Goal: Transaction & Acquisition: Purchase product/service

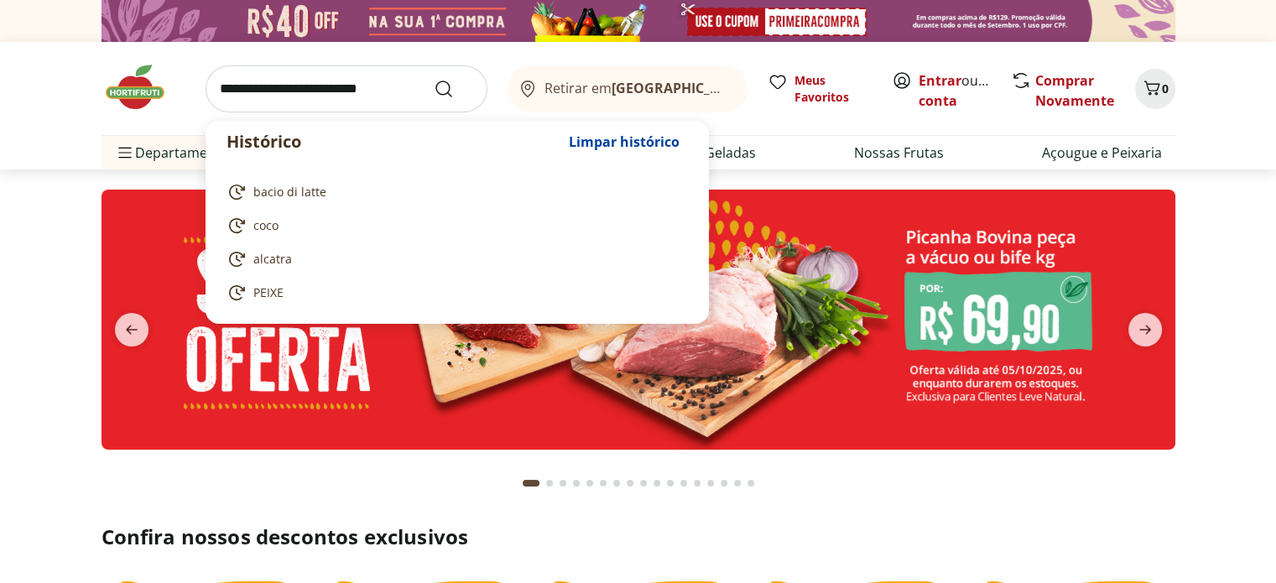
click at [383, 90] on input "search" at bounding box center [347, 88] width 282 height 47
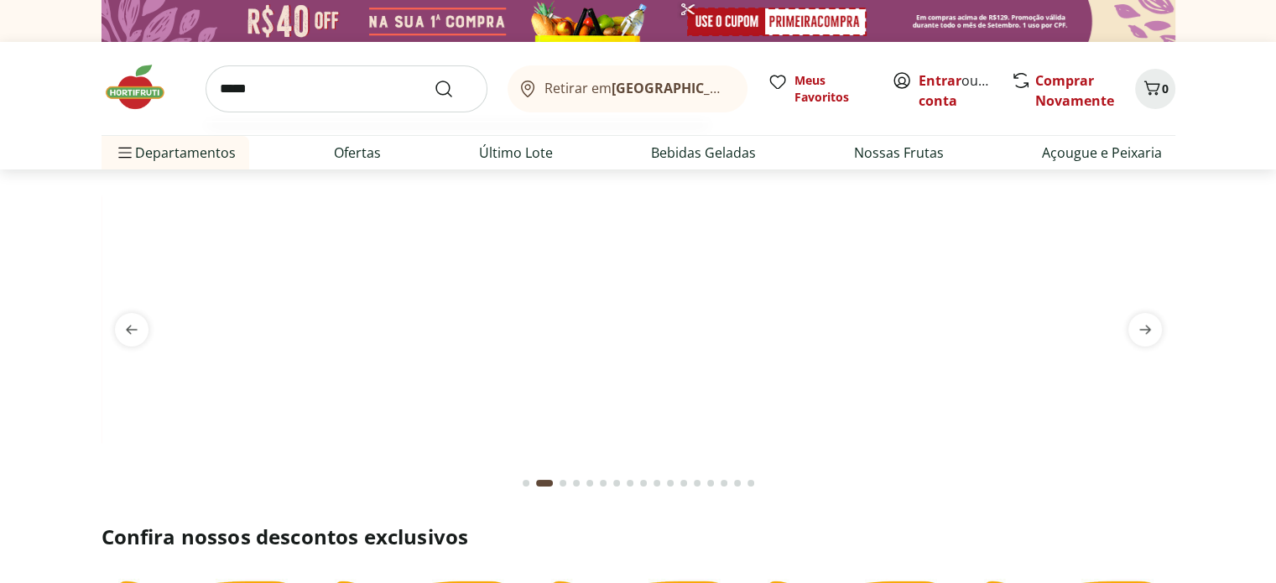
type input "*****"
click at [434, 79] on button "Submit Search" at bounding box center [454, 89] width 40 height 20
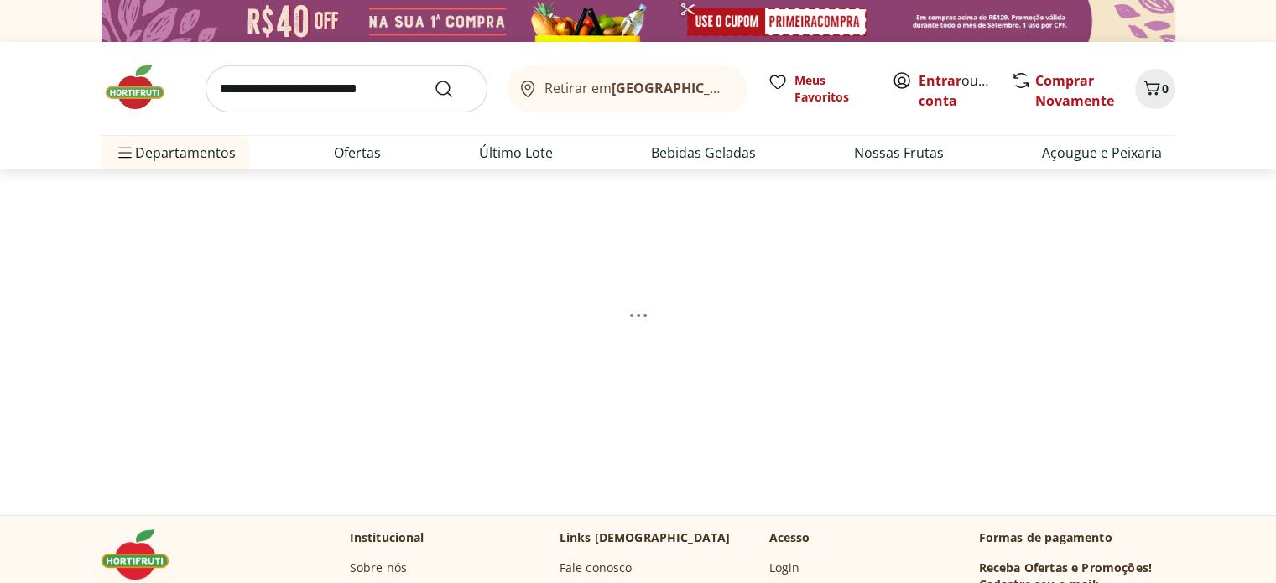
select select "**********"
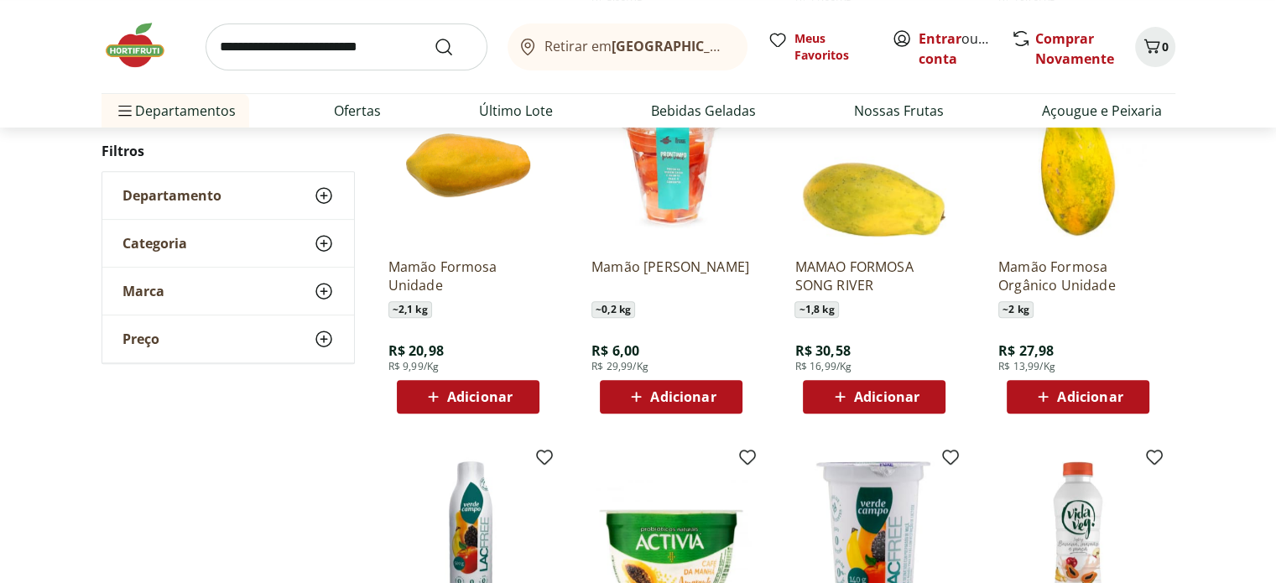
scroll to position [587, 0]
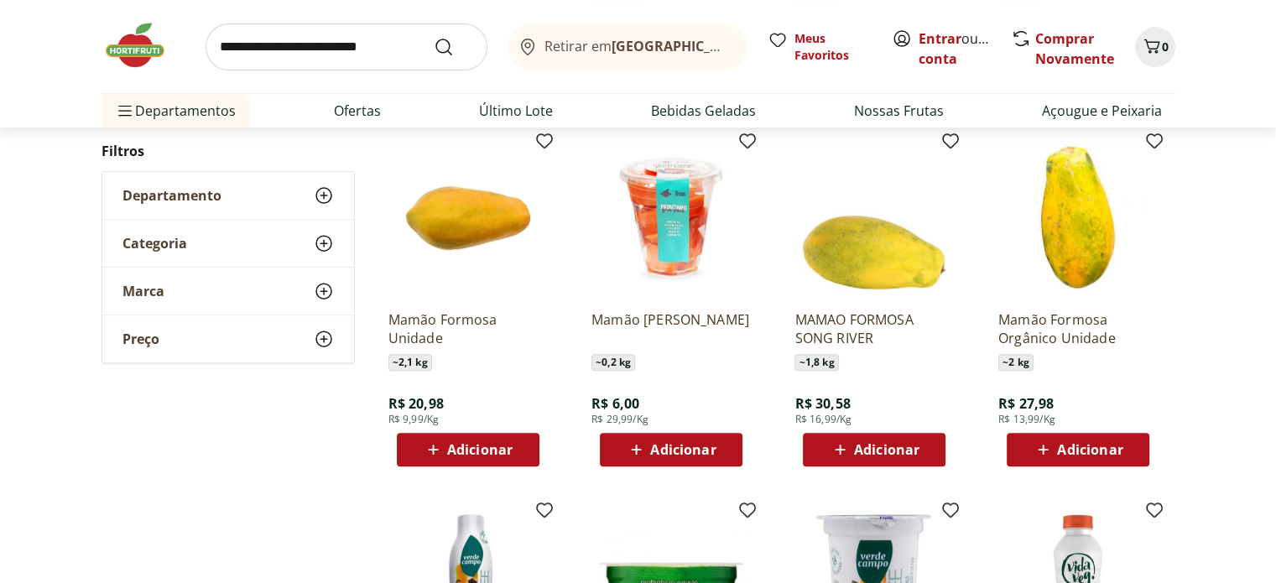
click at [441, 440] on icon at bounding box center [433, 450] width 21 height 20
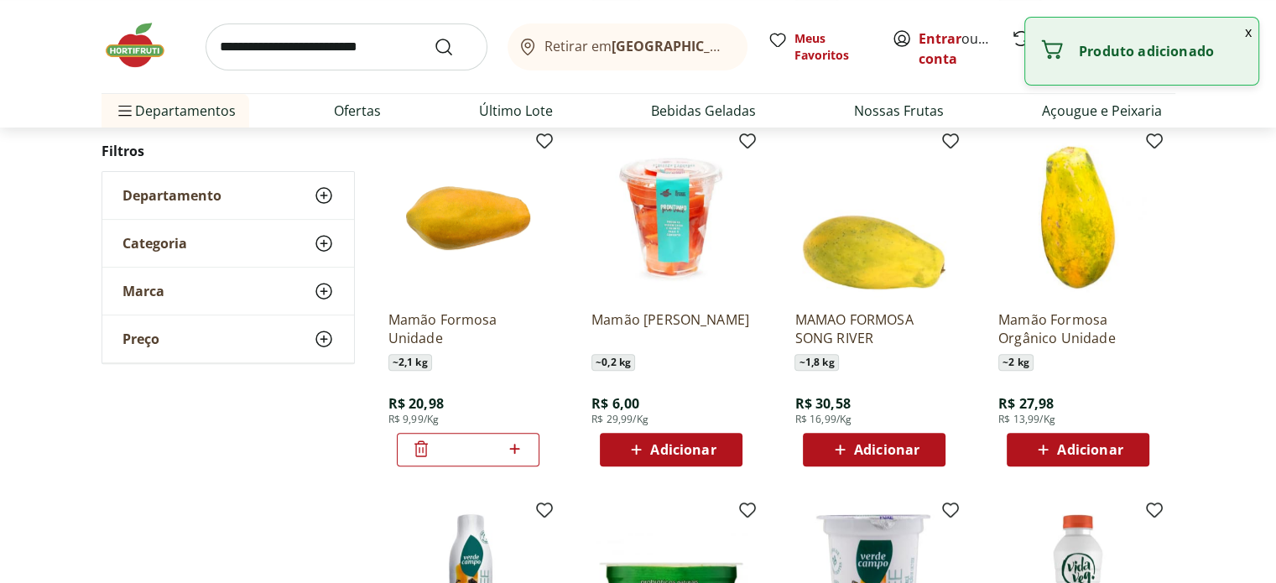
click at [509, 456] on icon at bounding box center [514, 449] width 21 height 20
type input "*"
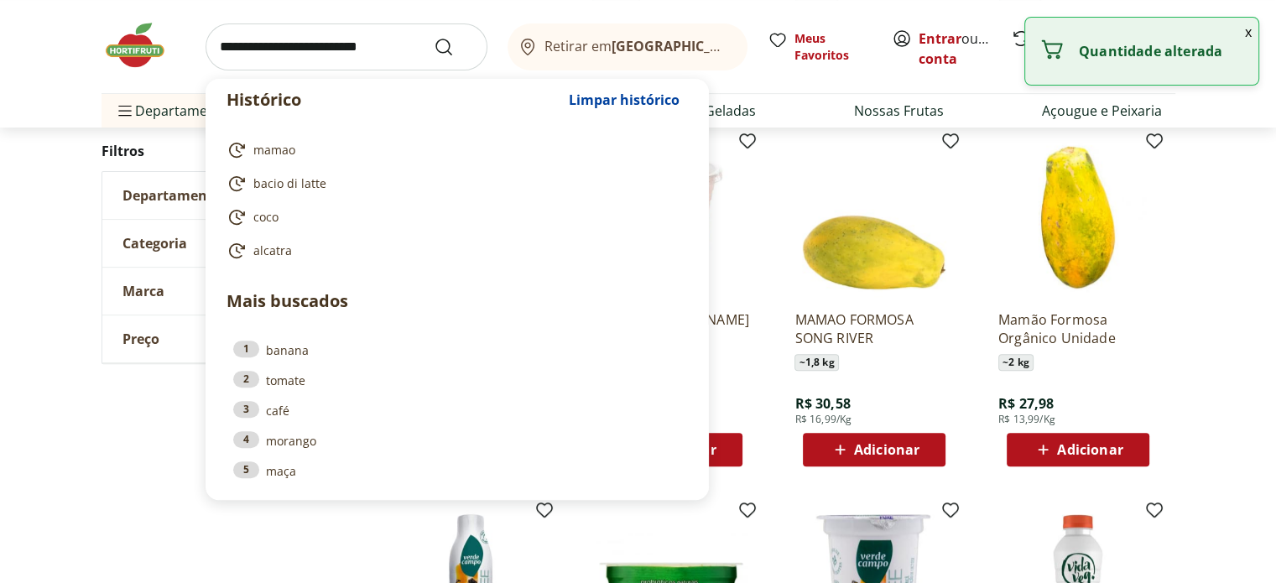
click at [353, 53] on input "search" at bounding box center [347, 46] width 282 height 47
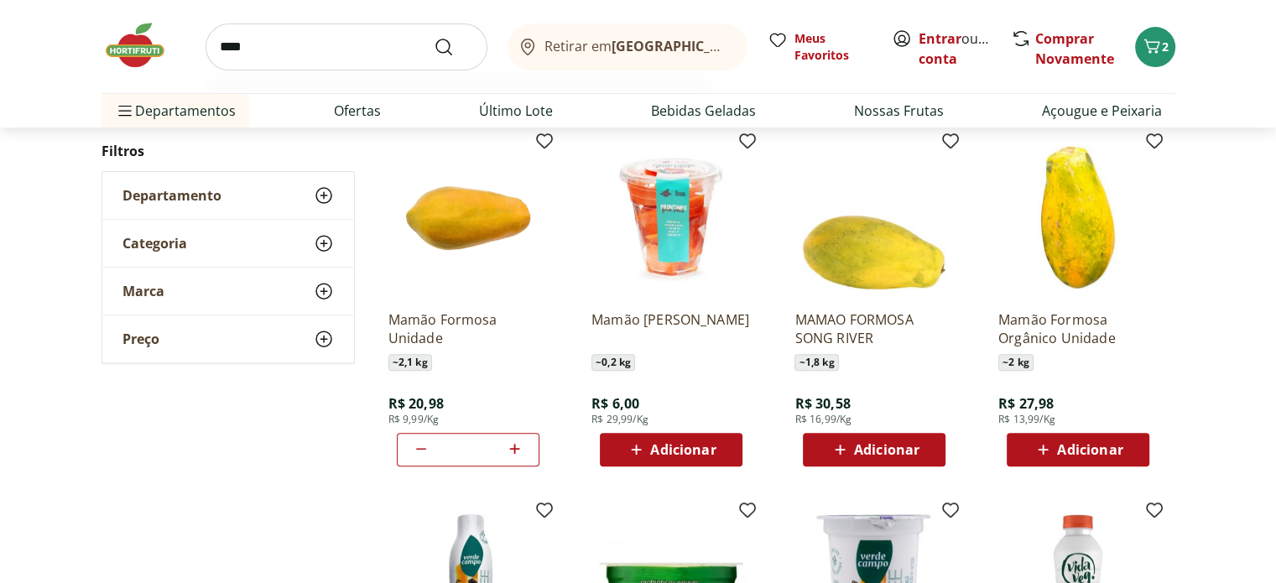
type input "****"
click at [434, 37] on button "Submit Search" at bounding box center [454, 47] width 40 height 20
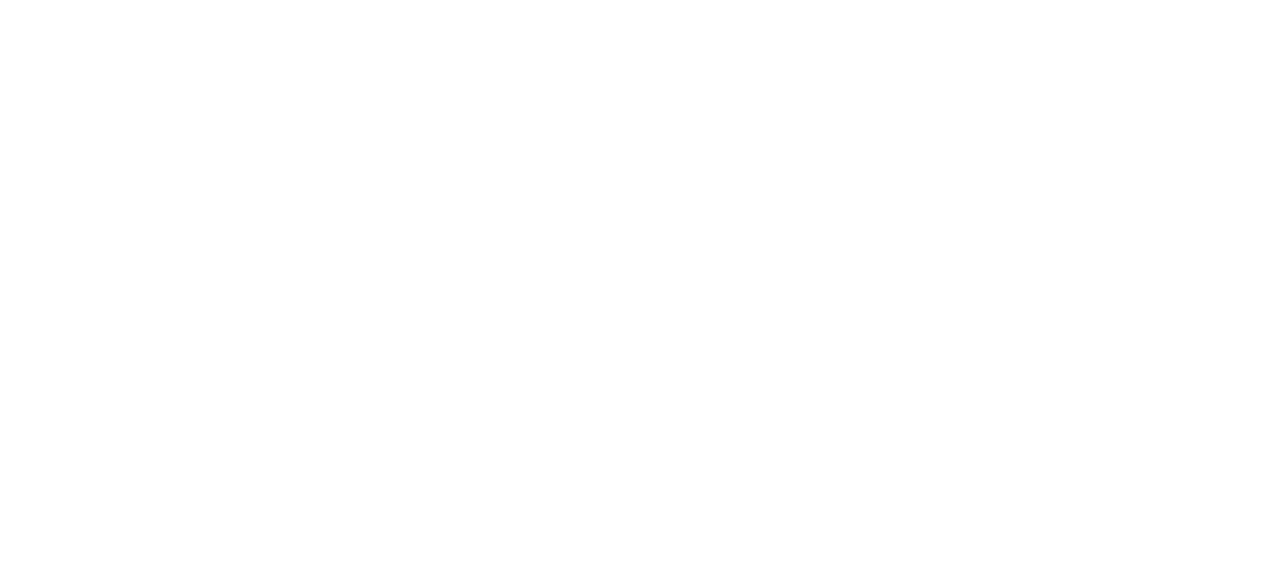
select select "**********"
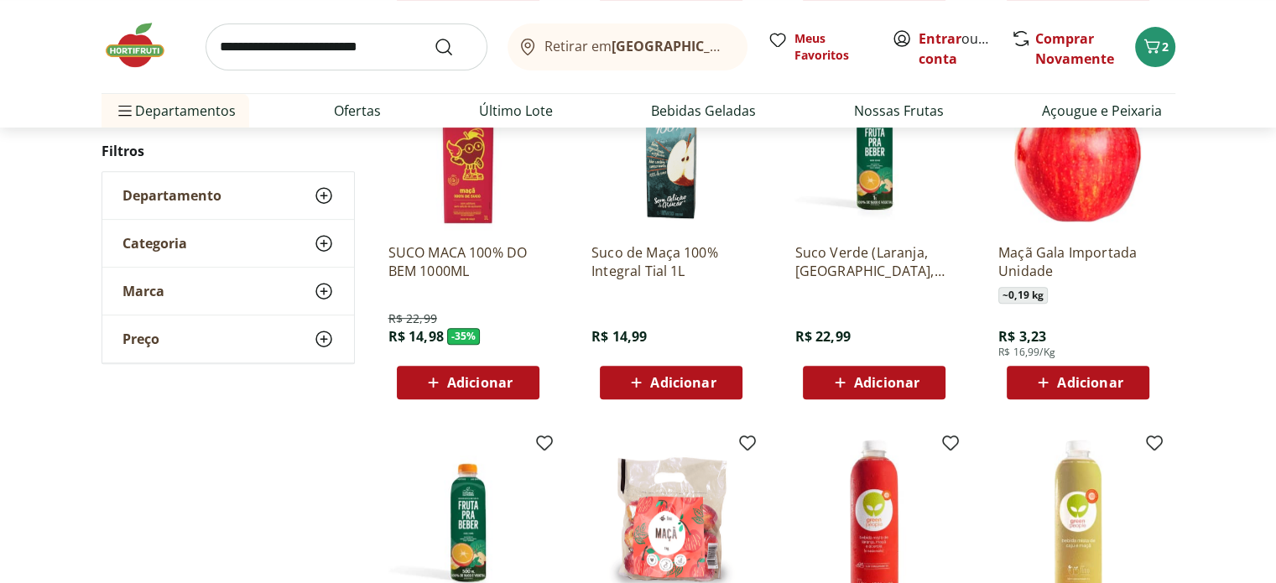
scroll to position [671, 0]
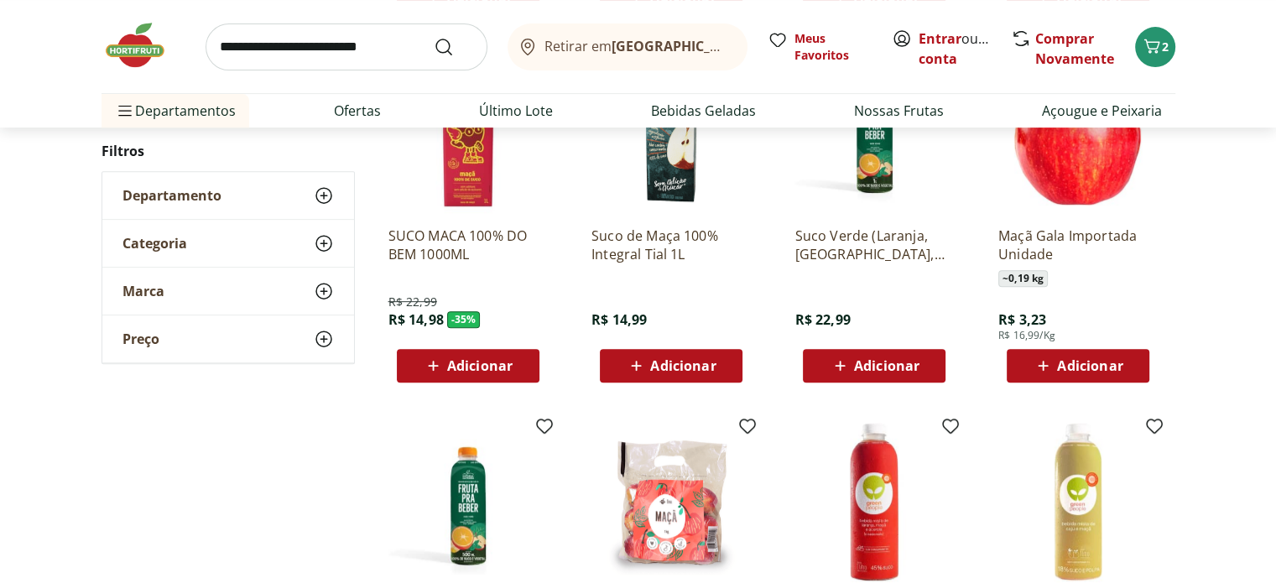
click at [1048, 356] on icon at bounding box center [1043, 366] width 21 height 20
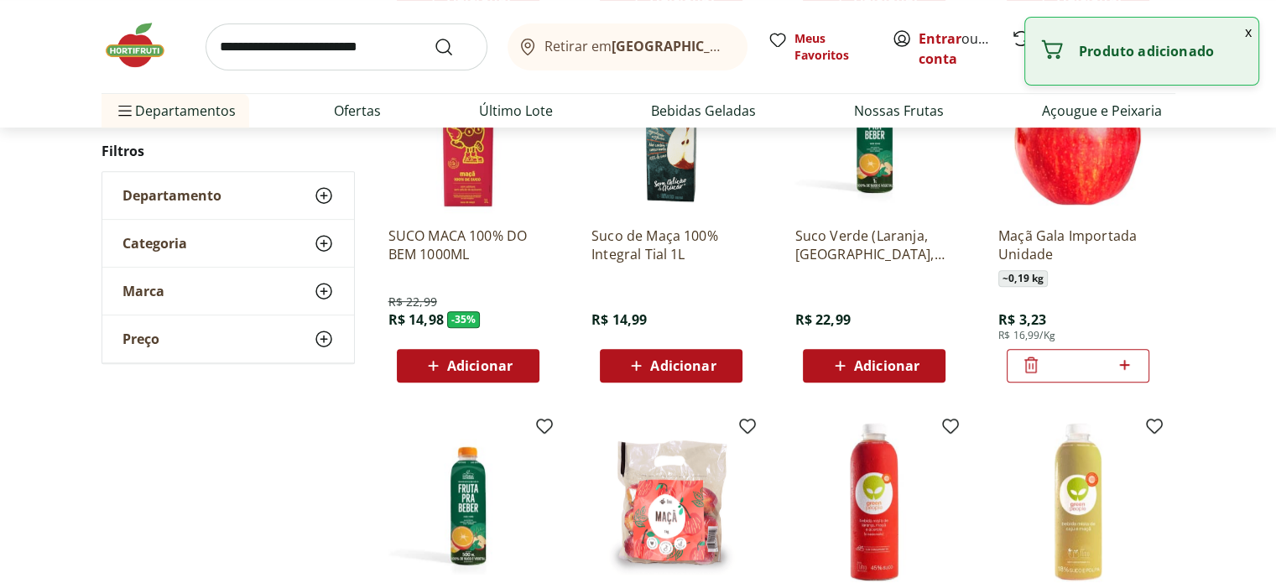
click at [1124, 361] on icon at bounding box center [1124, 365] width 21 height 20
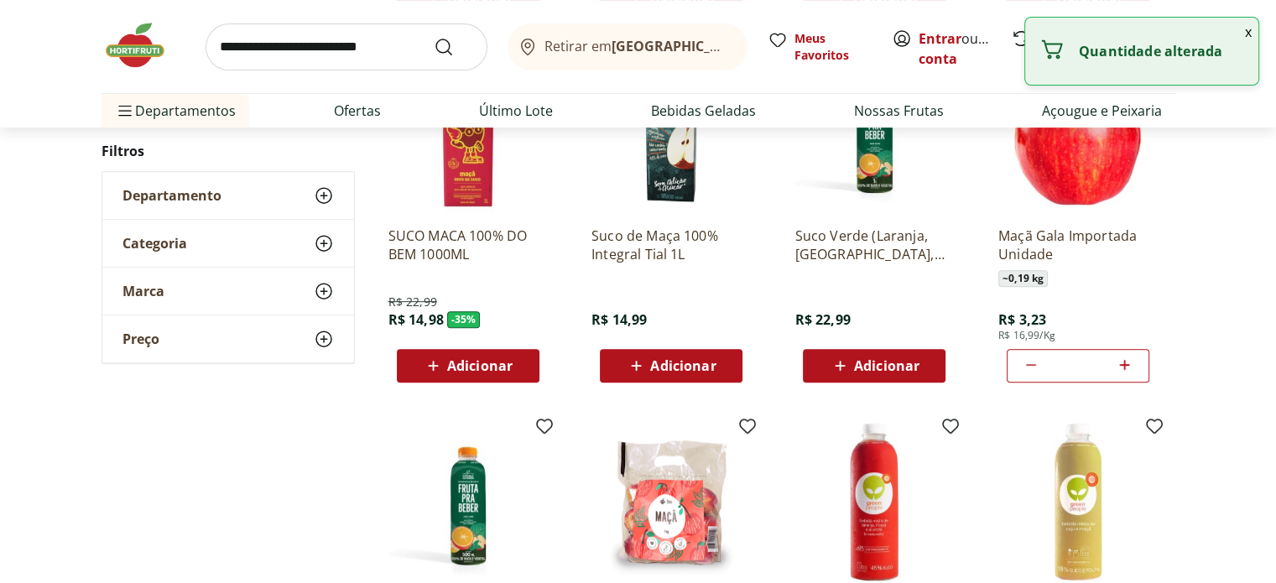
type input "*"
click at [369, 60] on input "search" at bounding box center [347, 46] width 282 height 47
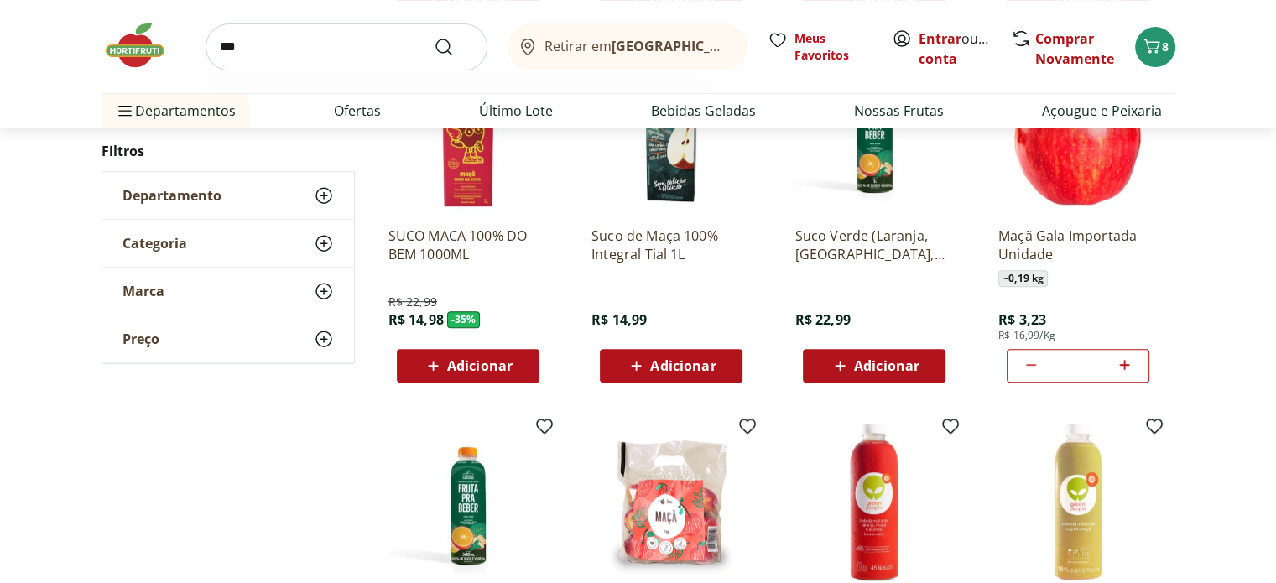
type input "***"
click at [434, 37] on button "Submit Search" at bounding box center [454, 47] width 40 height 20
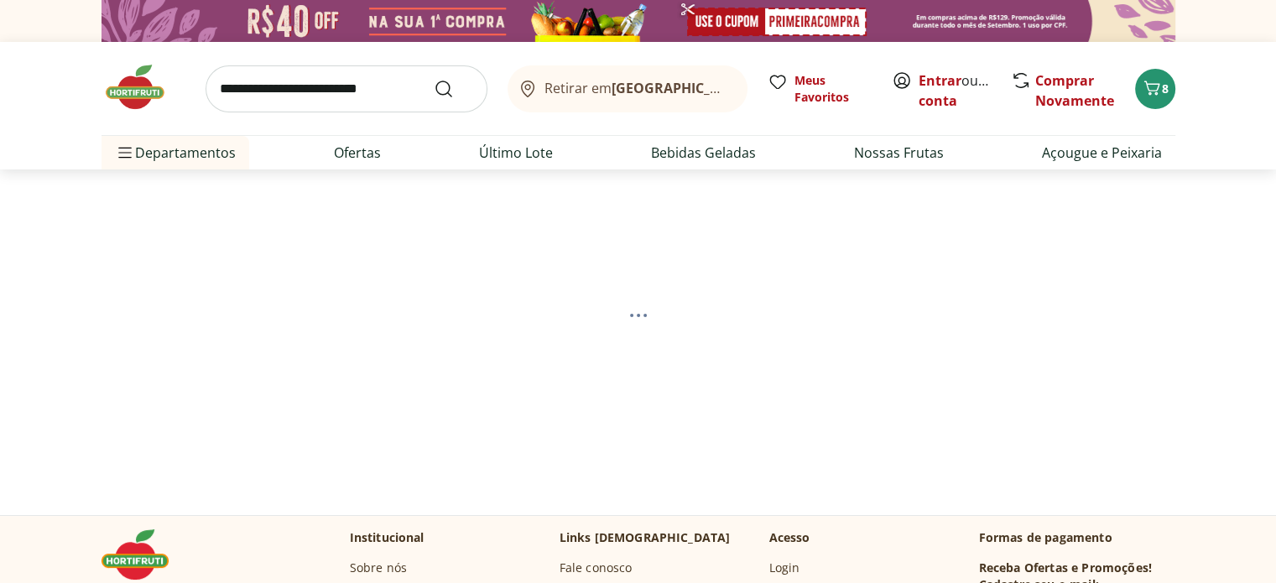
select select "**********"
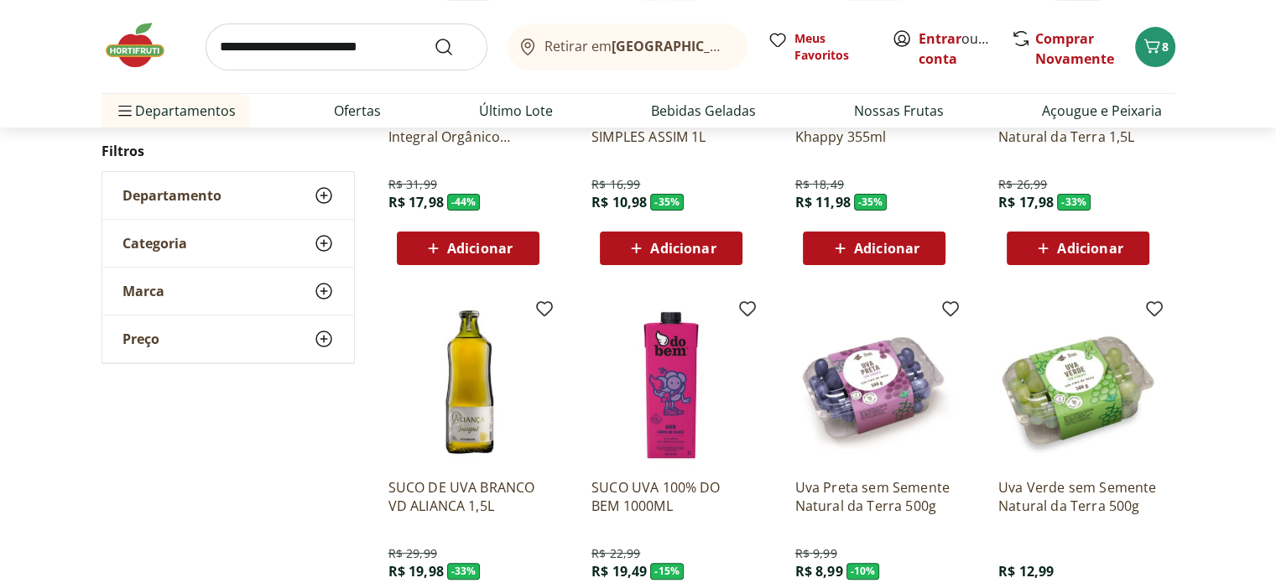
scroll to position [671, 0]
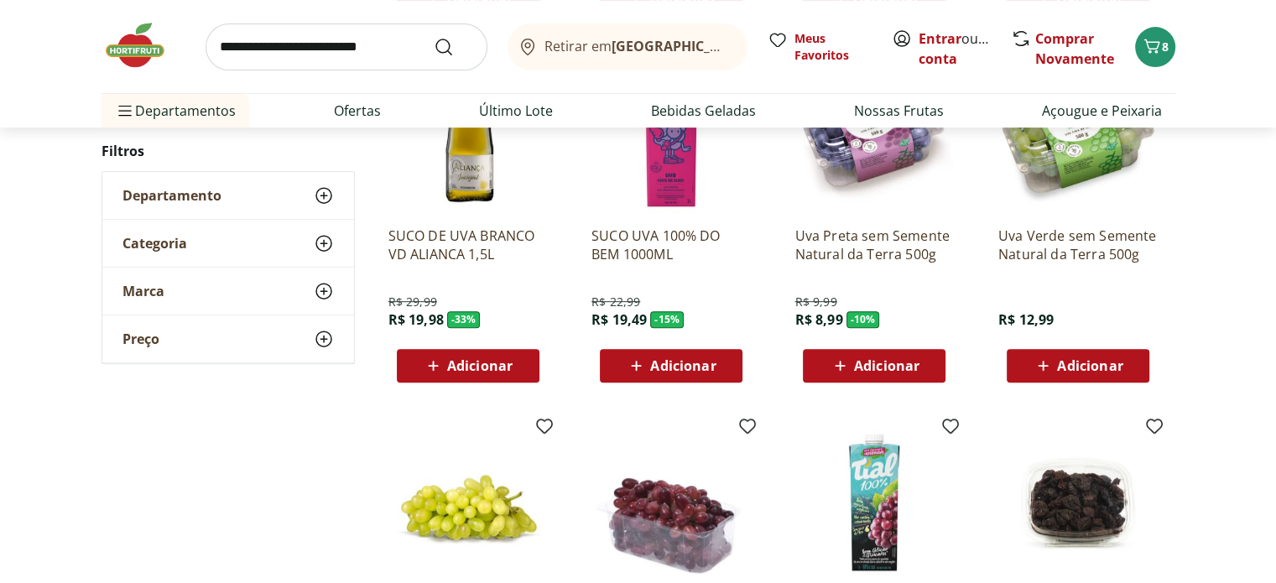
click at [1022, 366] on div "Adicionar" at bounding box center [1078, 366] width 116 height 30
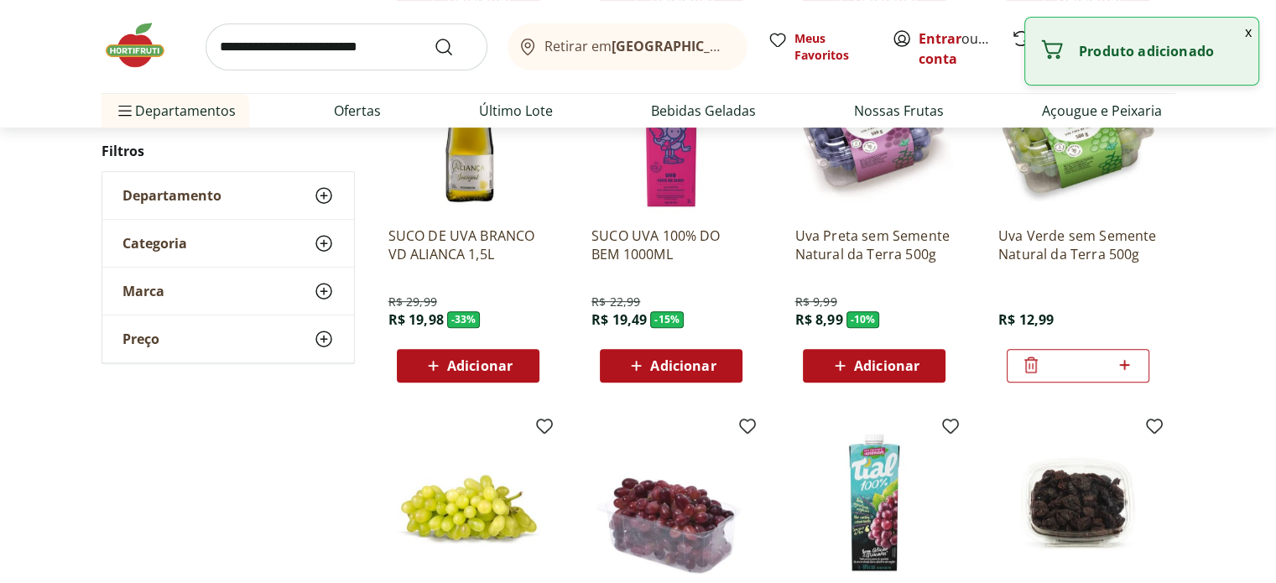
click at [933, 375] on button "Adicionar" at bounding box center [874, 366] width 143 height 34
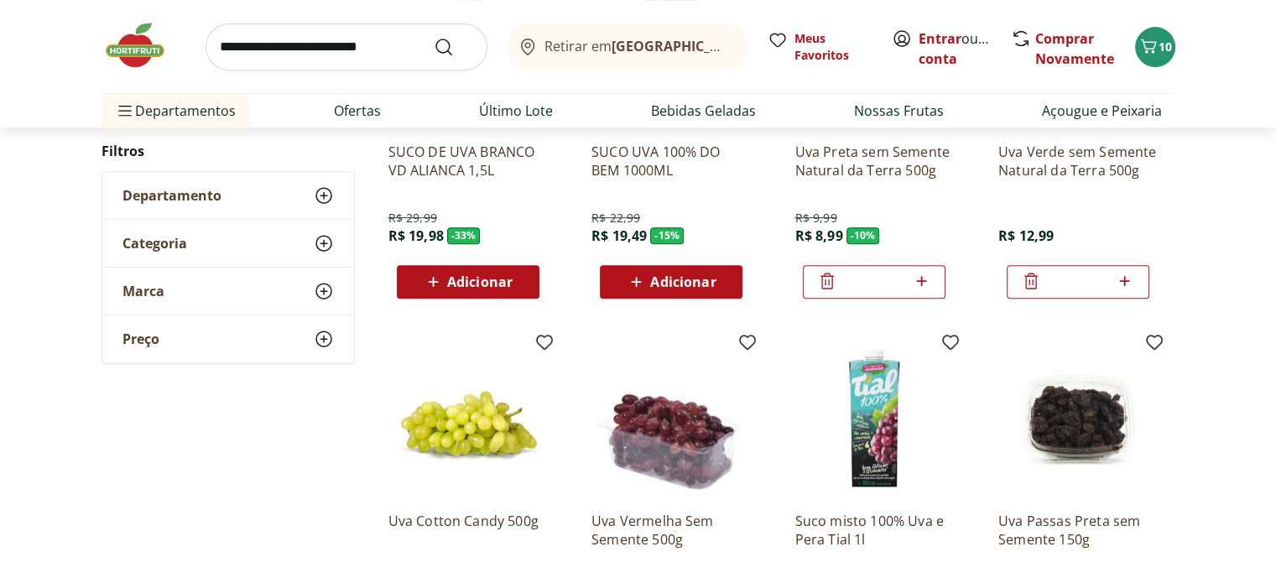
scroll to position [1091, 0]
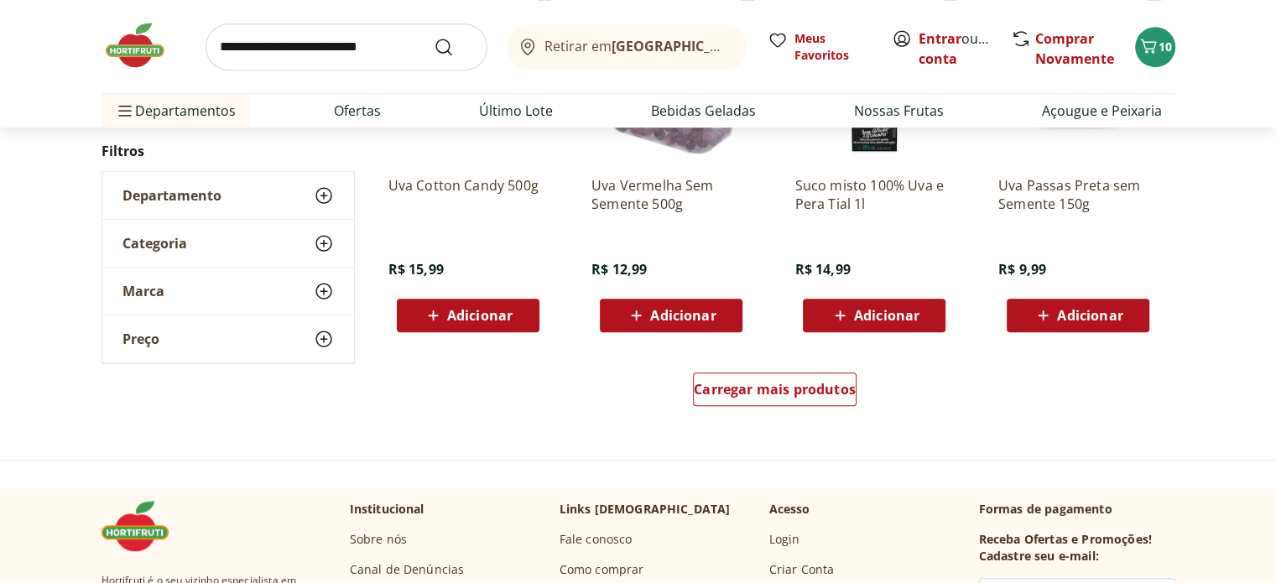
click at [322, 47] on input "search" at bounding box center [347, 46] width 282 height 47
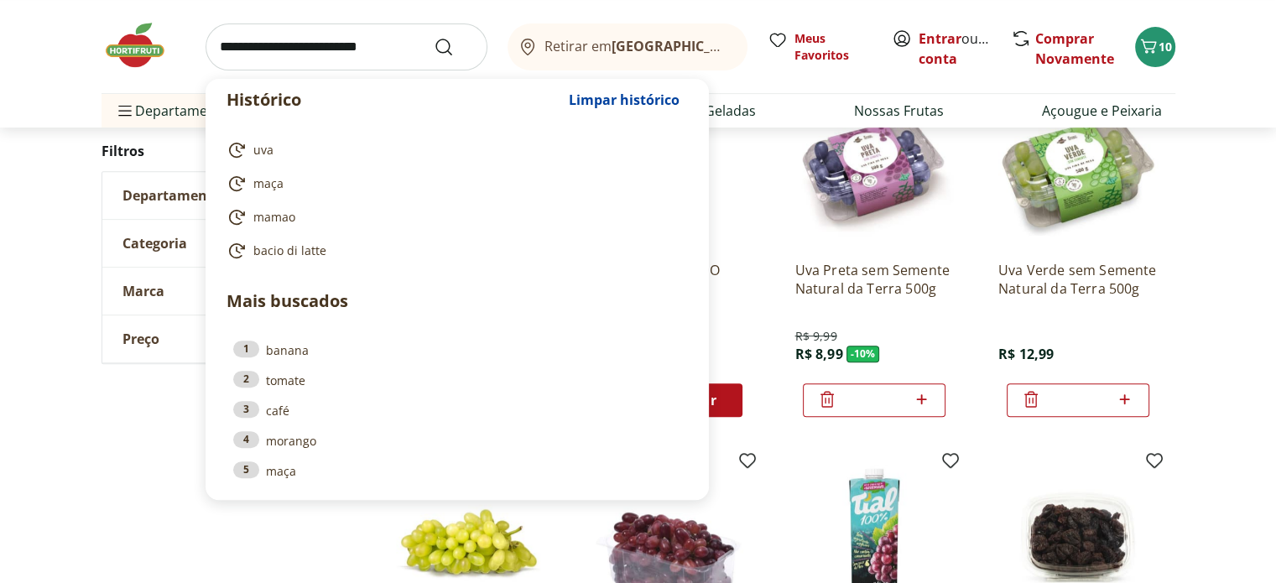
scroll to position [587, 0]
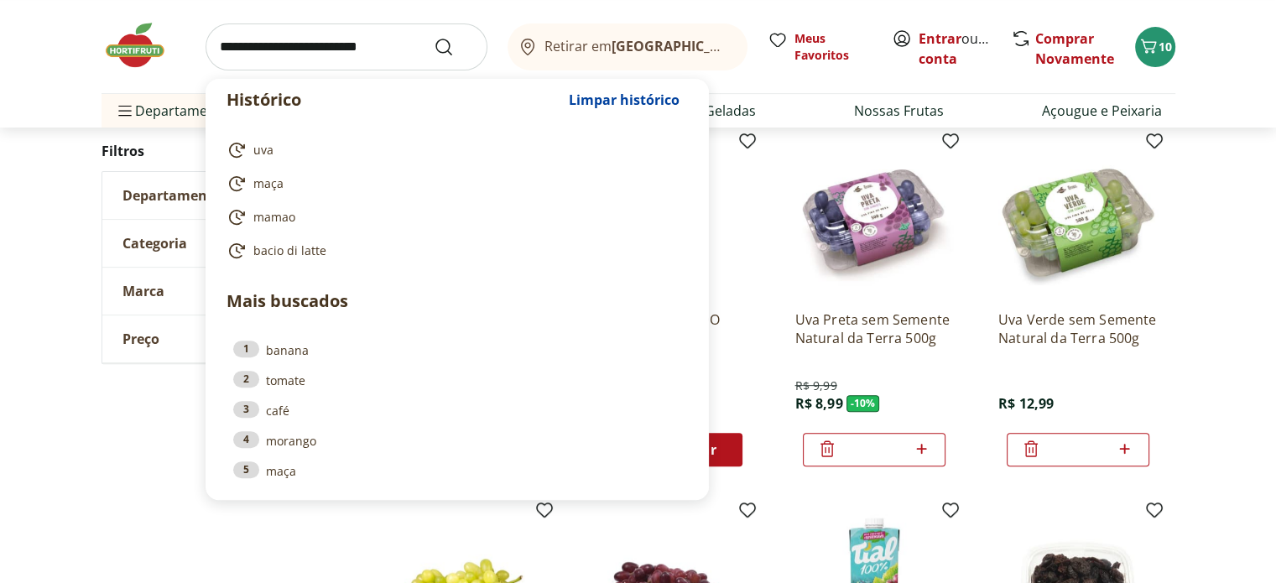
click at [1129, 441] on icon at bounding box center [1124, 449] width 21 height 20
type input "*"
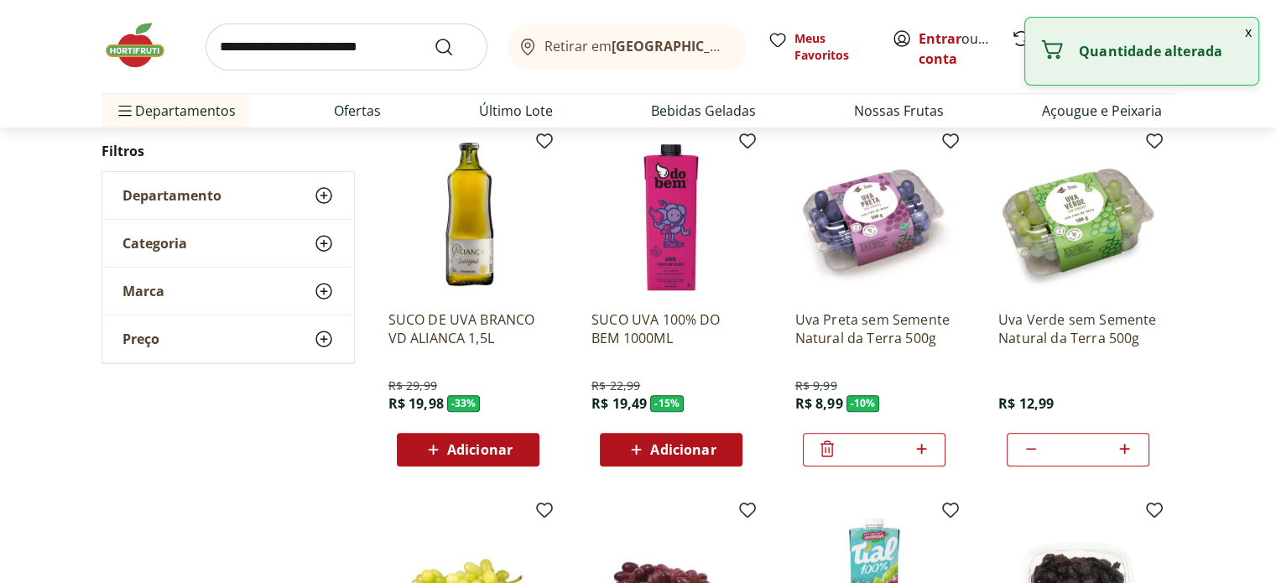
click at [926, 439] on icon at bounding box center [921, 449] width 21 height 20
type input "*"
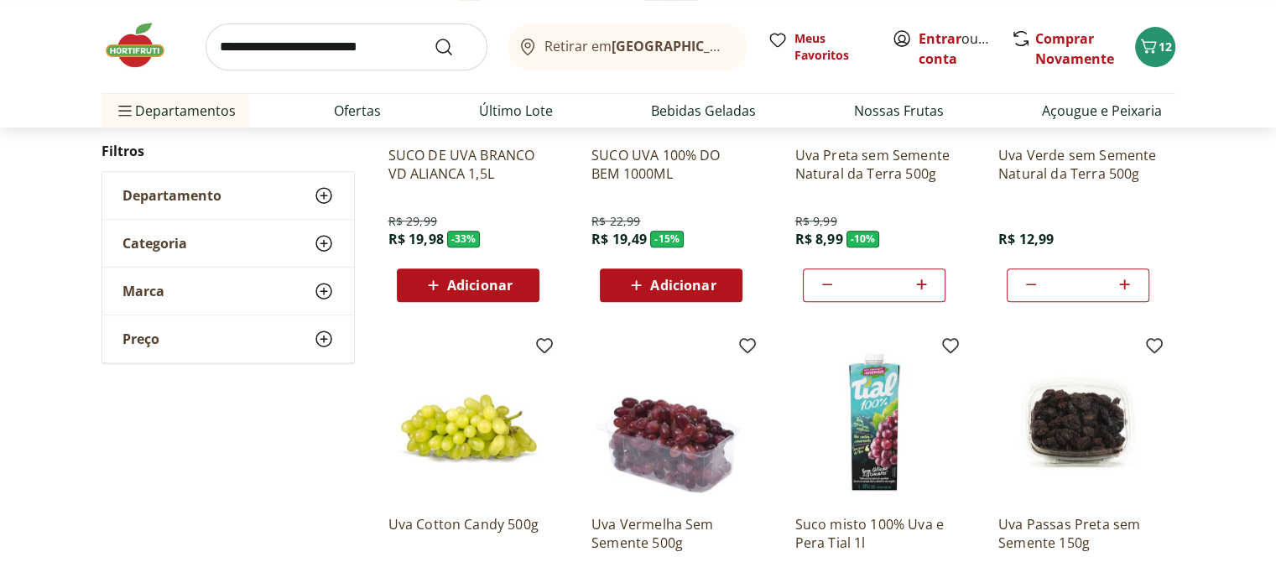
scroll to position [1007, 0]
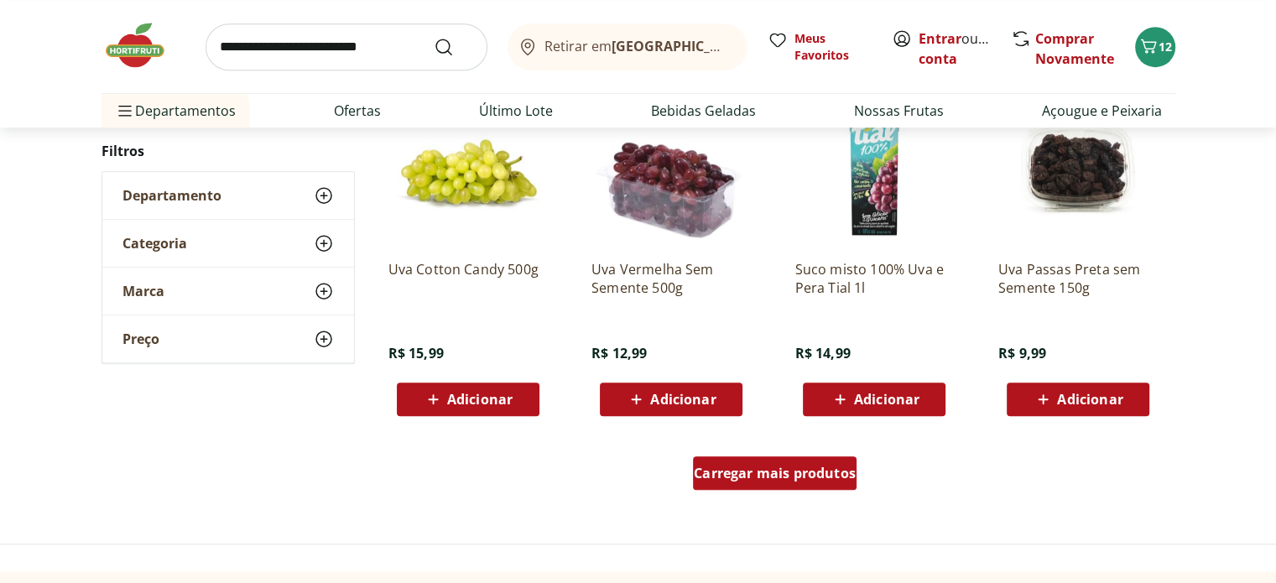
click at [788, 468] on span "Carregar mais produtos" at bounding box center [775, 473] width 162 height 13
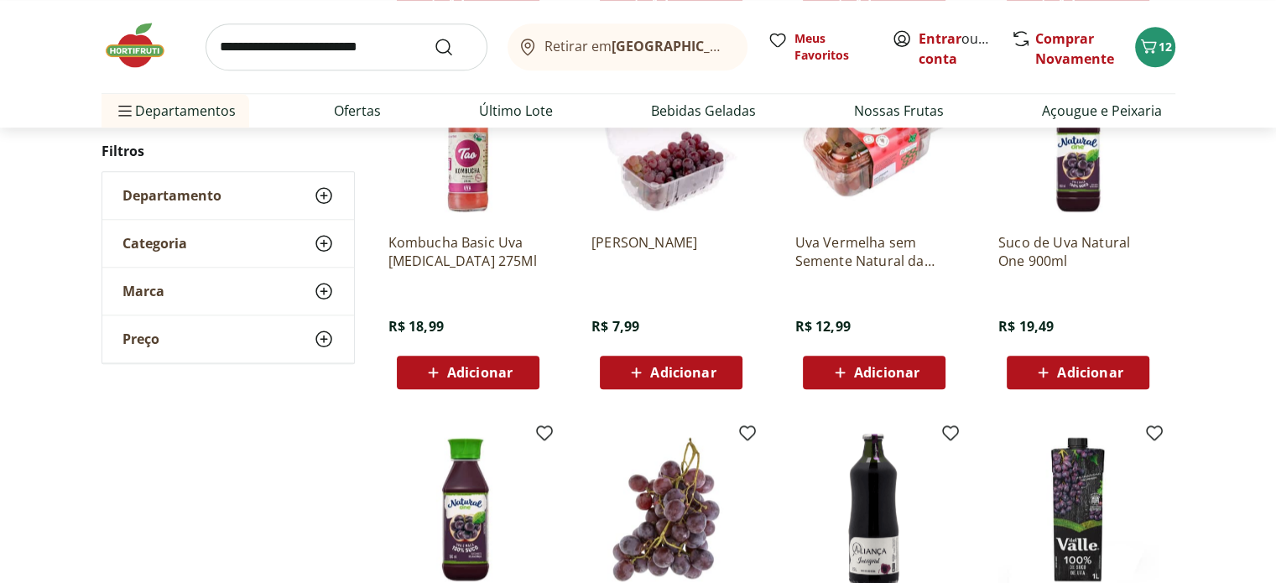
scroll to position [1762, 0]
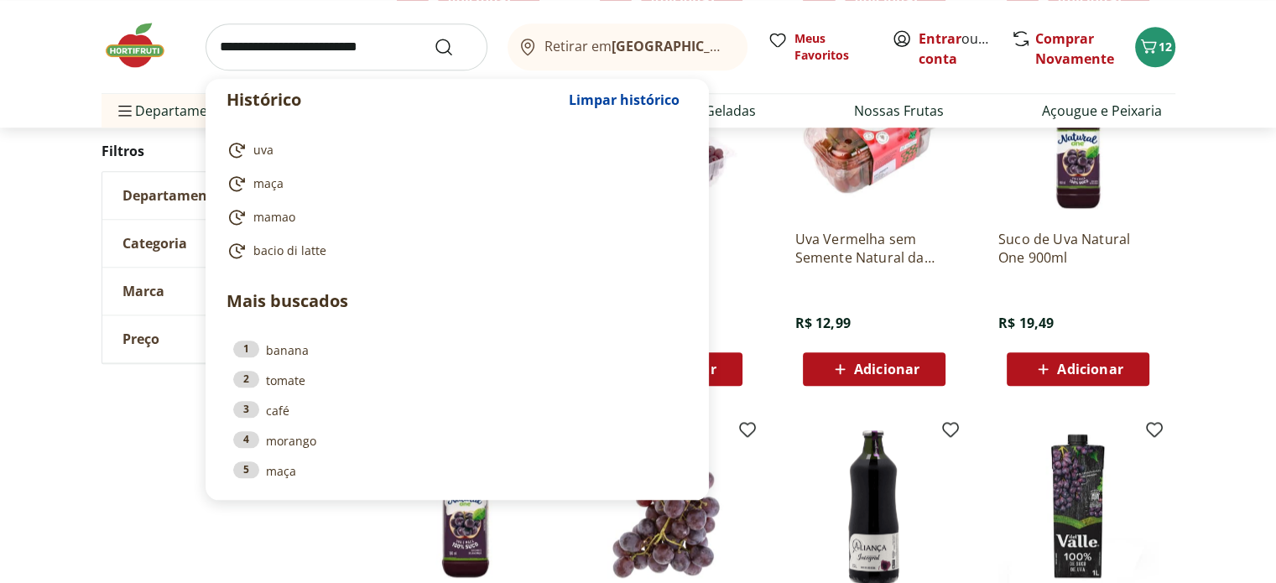
click at [391, 52] on input "search" at bounding box center [347, 46] width 282 height 47
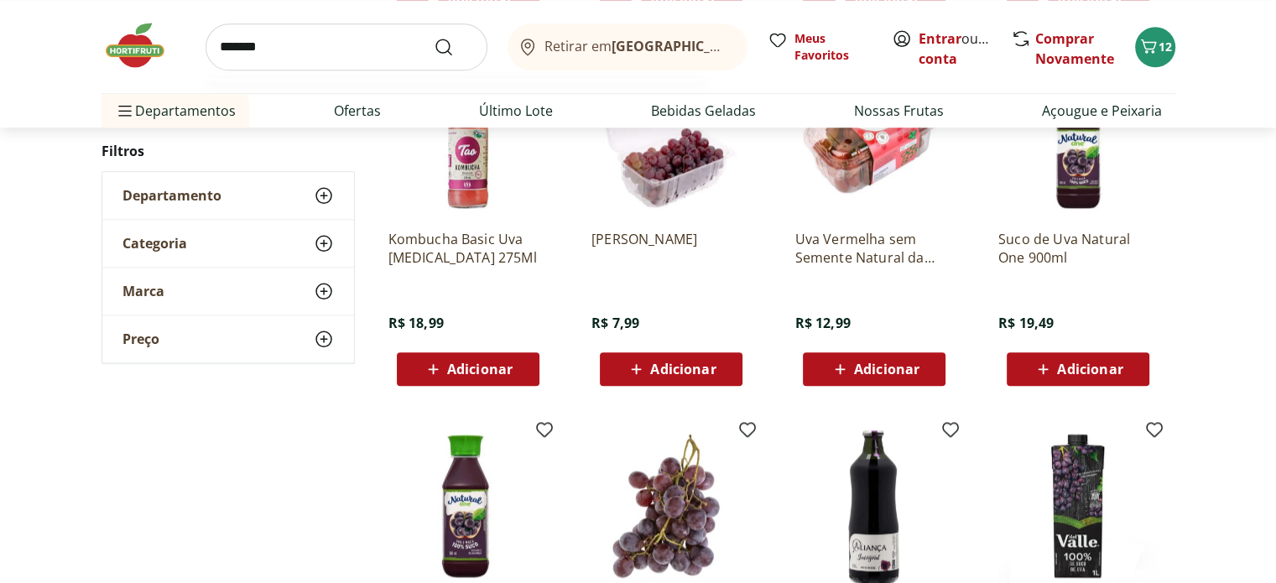
type input "*******"
click at [434, 37] on button "Submit Search" at bounding box center [454, 47] width 40 height 20
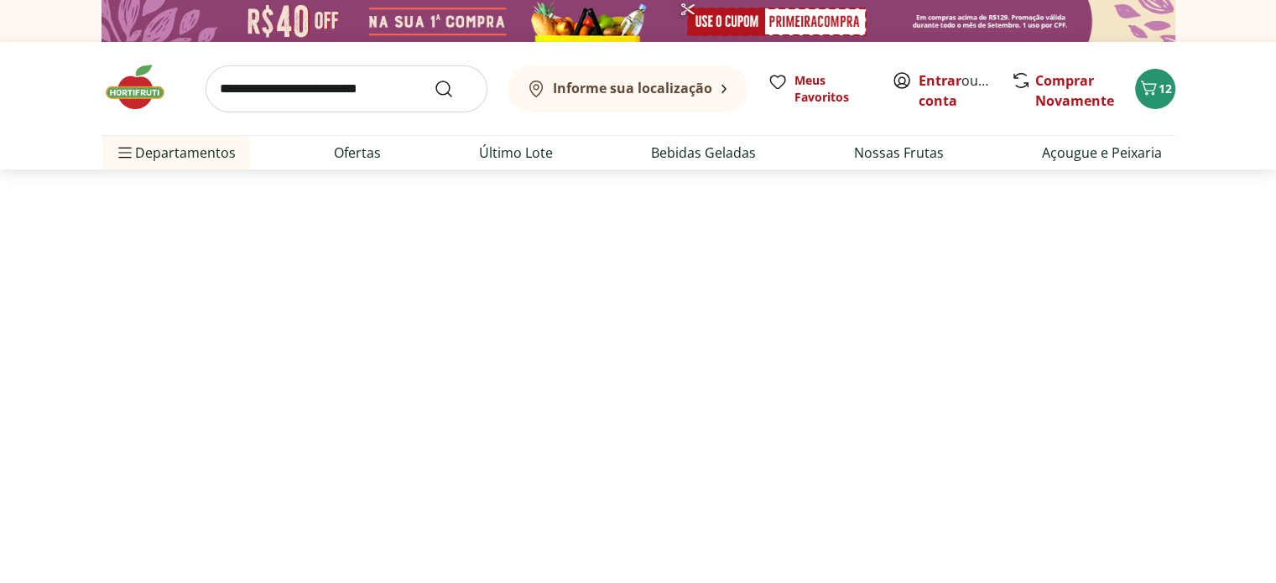
select select "**********"
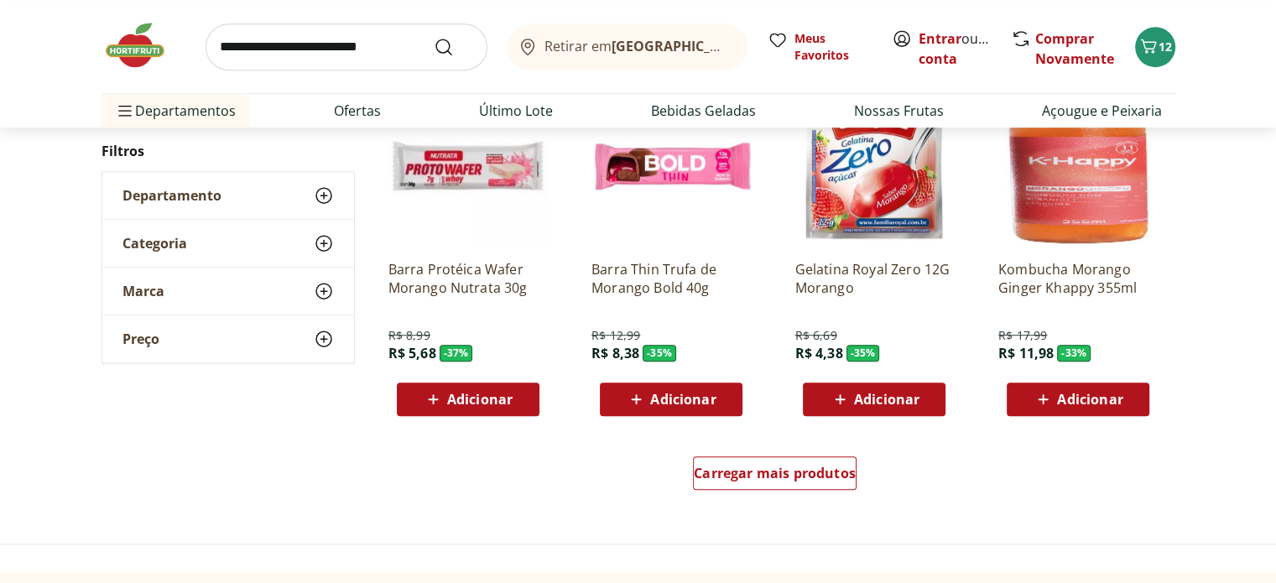
scroll to position [1175, 0]
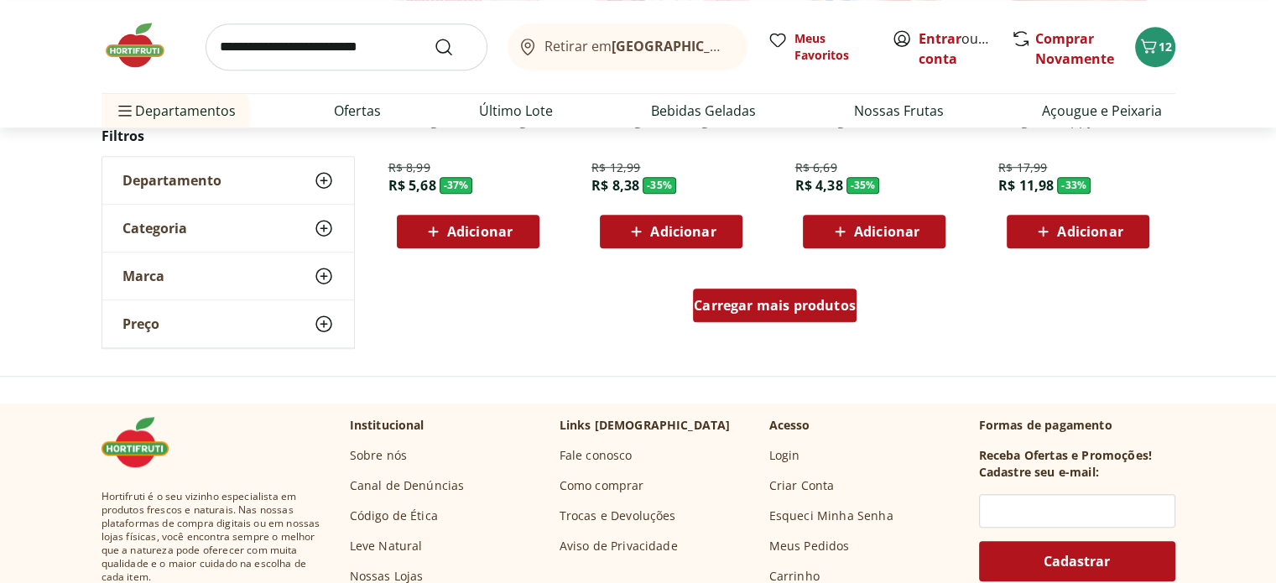
click at [760, 314] on div "Carregar mais produtos" at bounding box center [775, 306] width 164 height 34
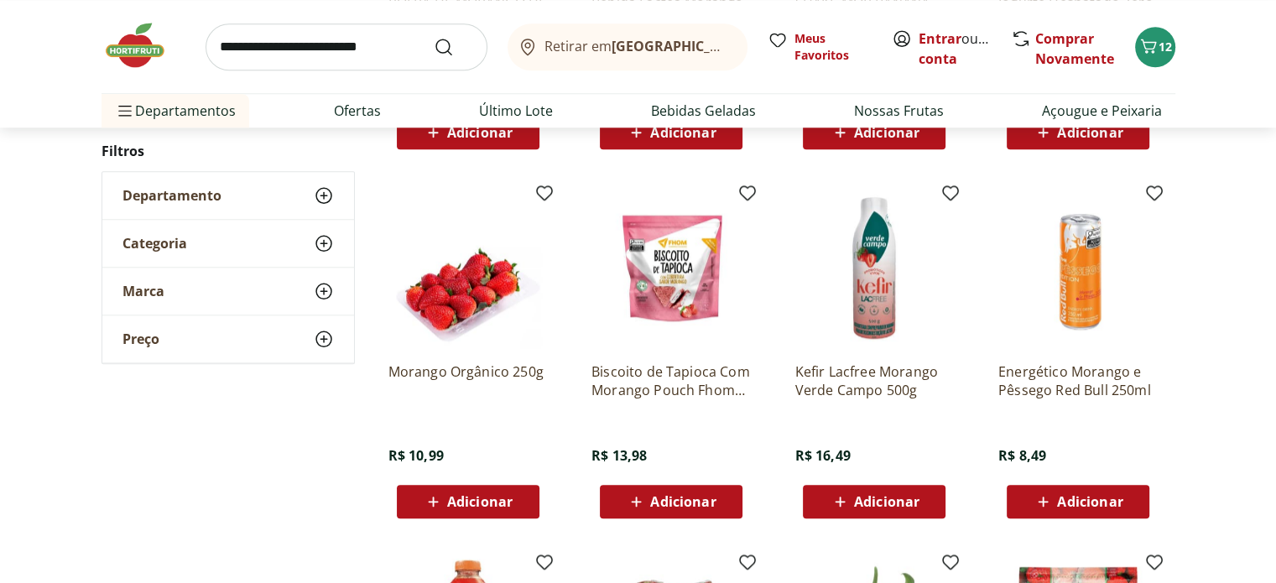
scroll to position [1678, 0]
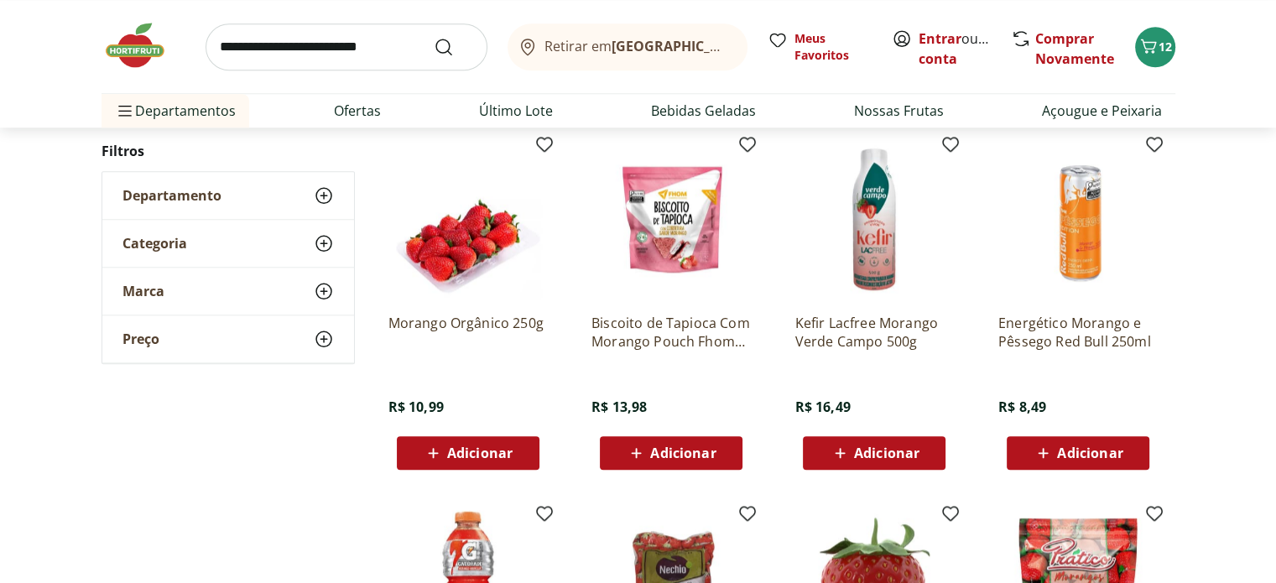
click at [503, 451] on span "Adicionar" at bounding box center [479, 452] width 65 height 13
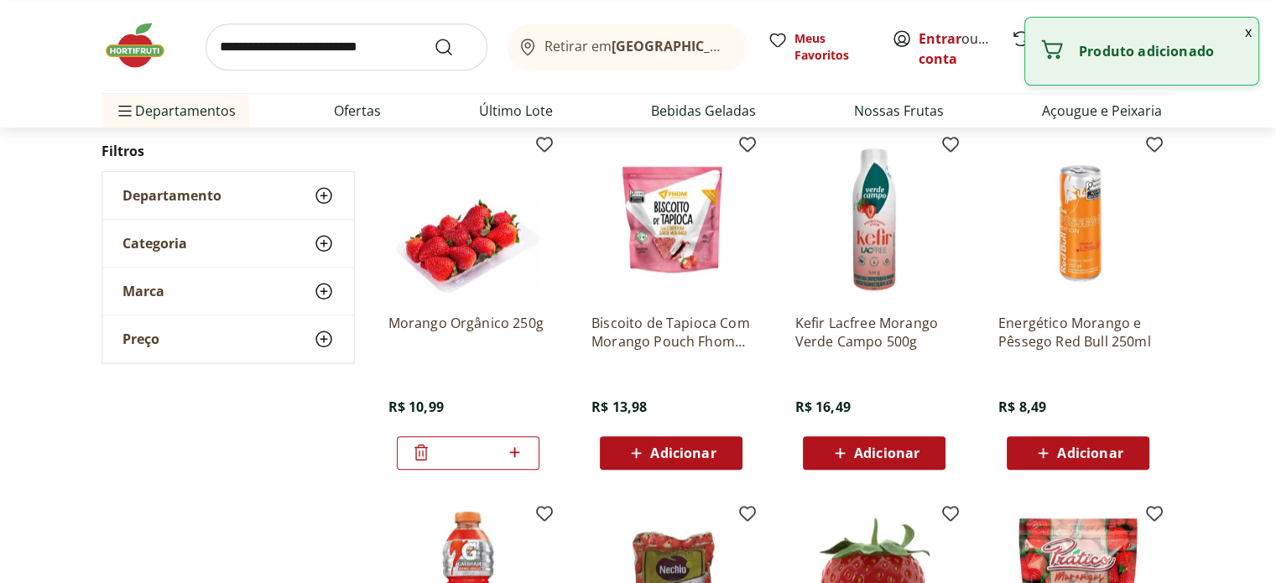
click at [525, 443] on div "*" at bounding box center [468, 453] width 143 height 34
click at [517, 449] on icon at bounding box center [514, 452] width 21 height 20
type input "*"
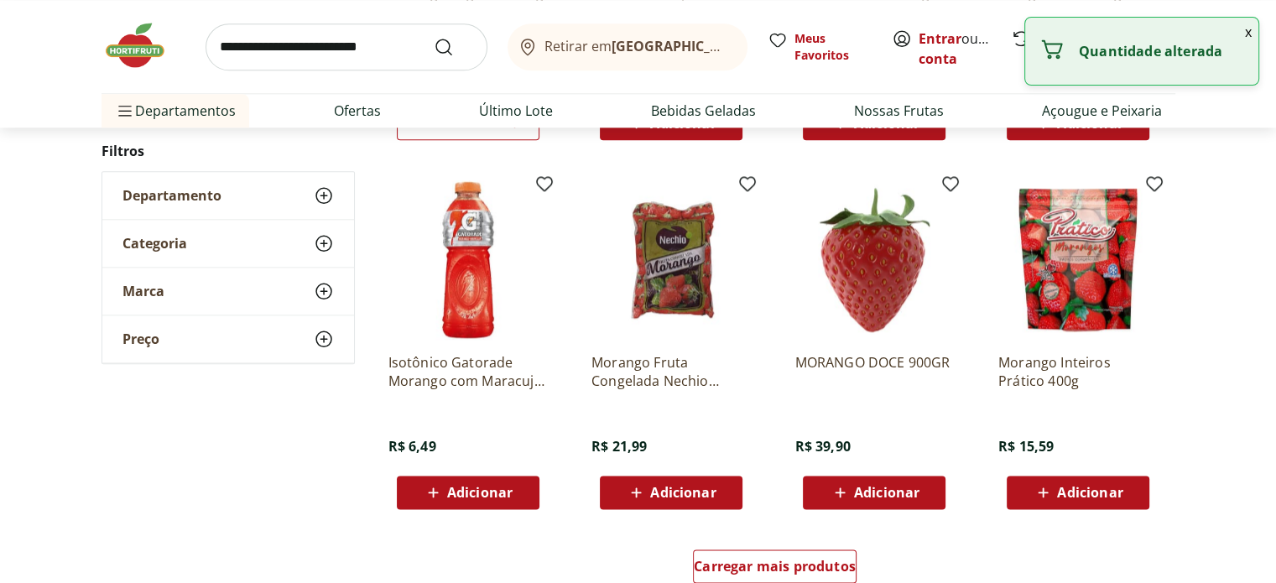
scroll to position [2014, 0]
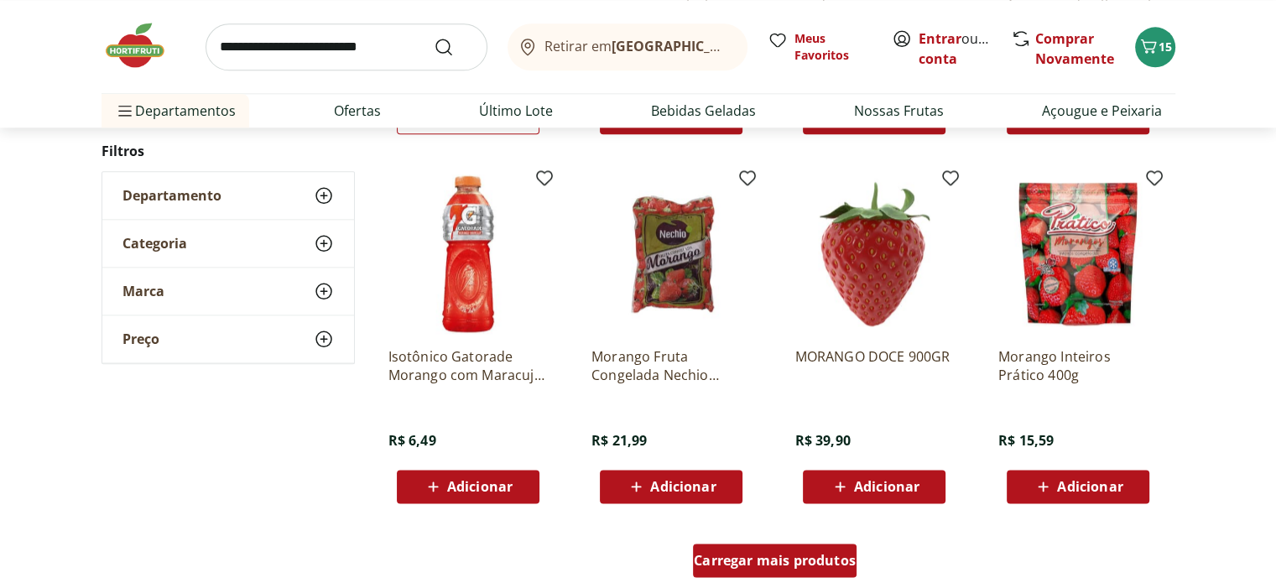
click at [771, 547] on div "Carregar mais produtos" at bounding box center [775, 561] width 164 height 34
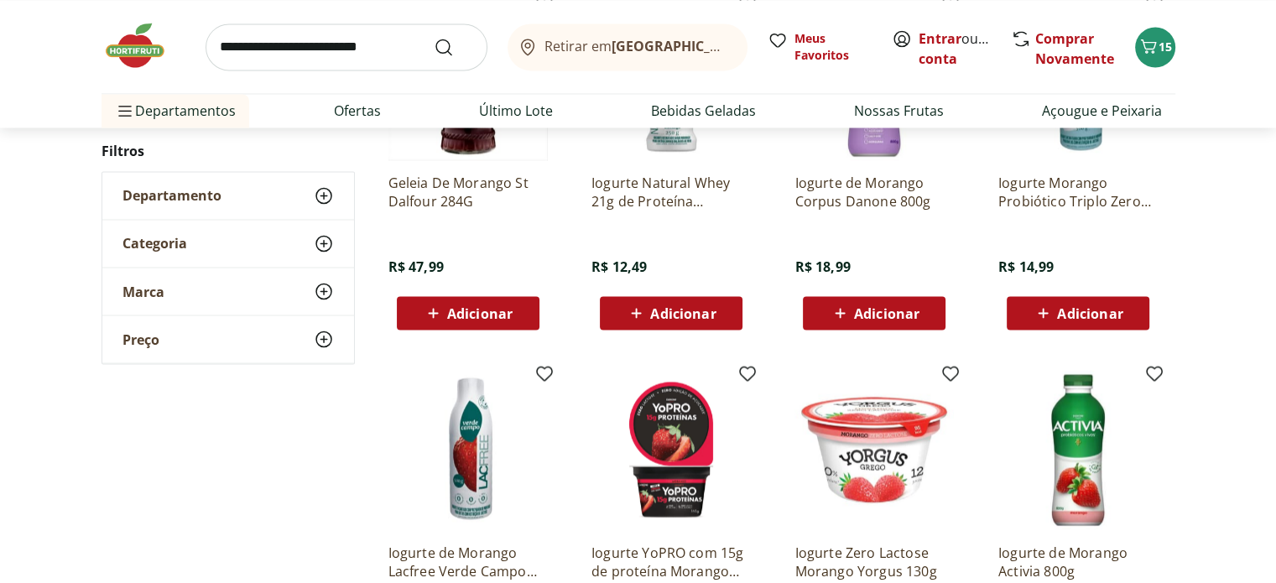
scroll to position [3021, 0]
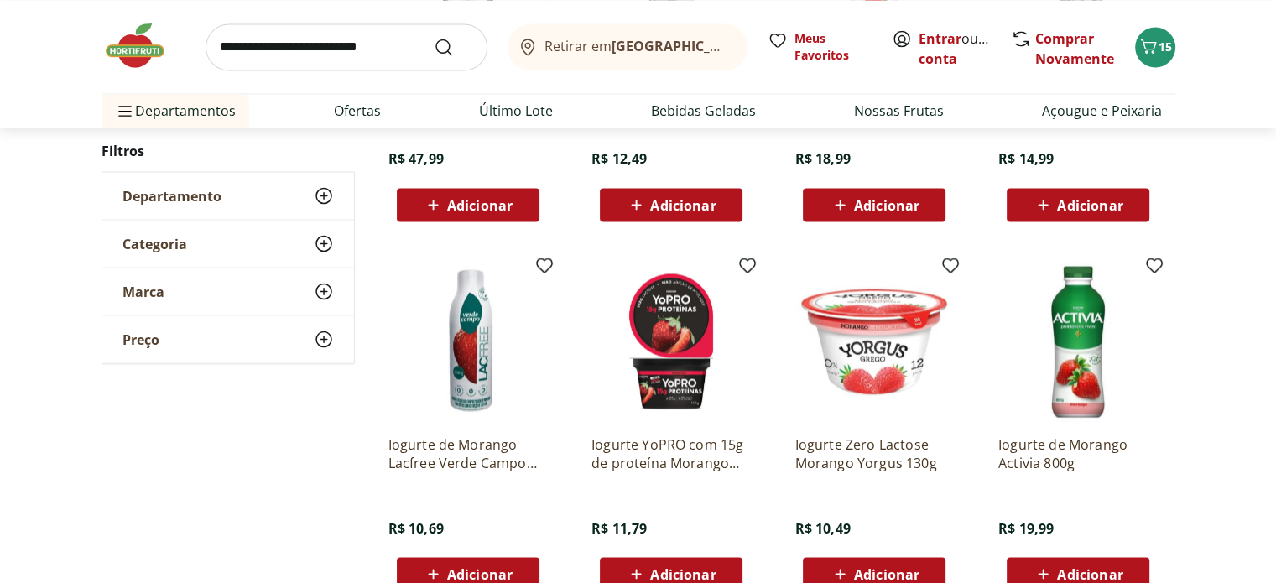
click at [147, 57] on img at bounding box center [144, 45] width 84 height 50
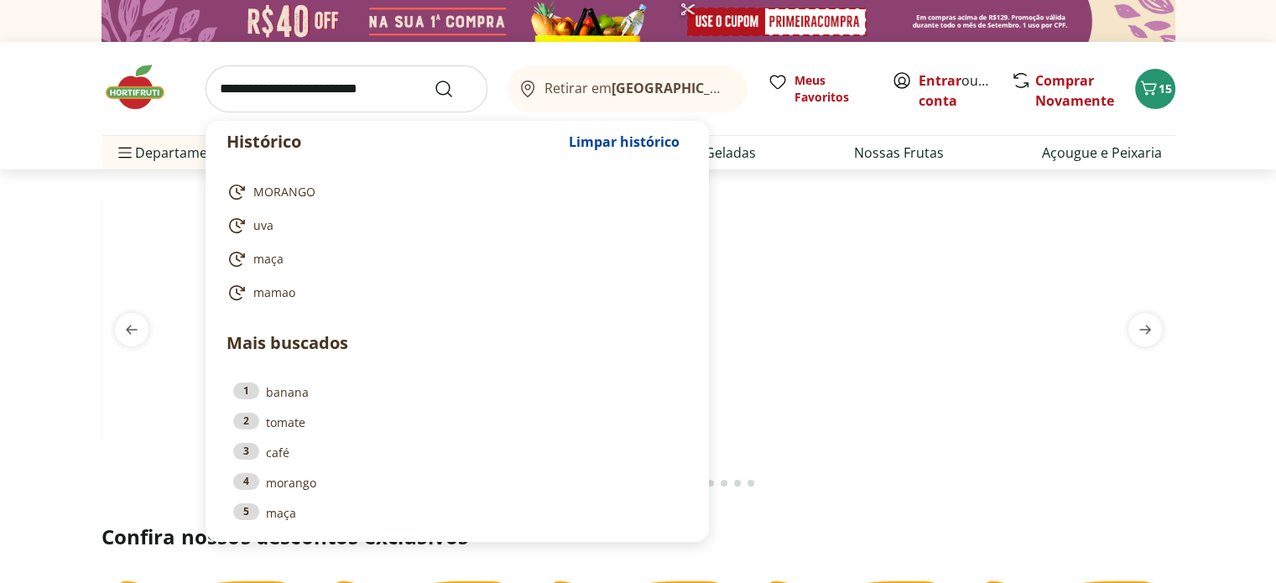
click at [368, 85] on input "search" at bounding box center [347, 88] width 282 height 47
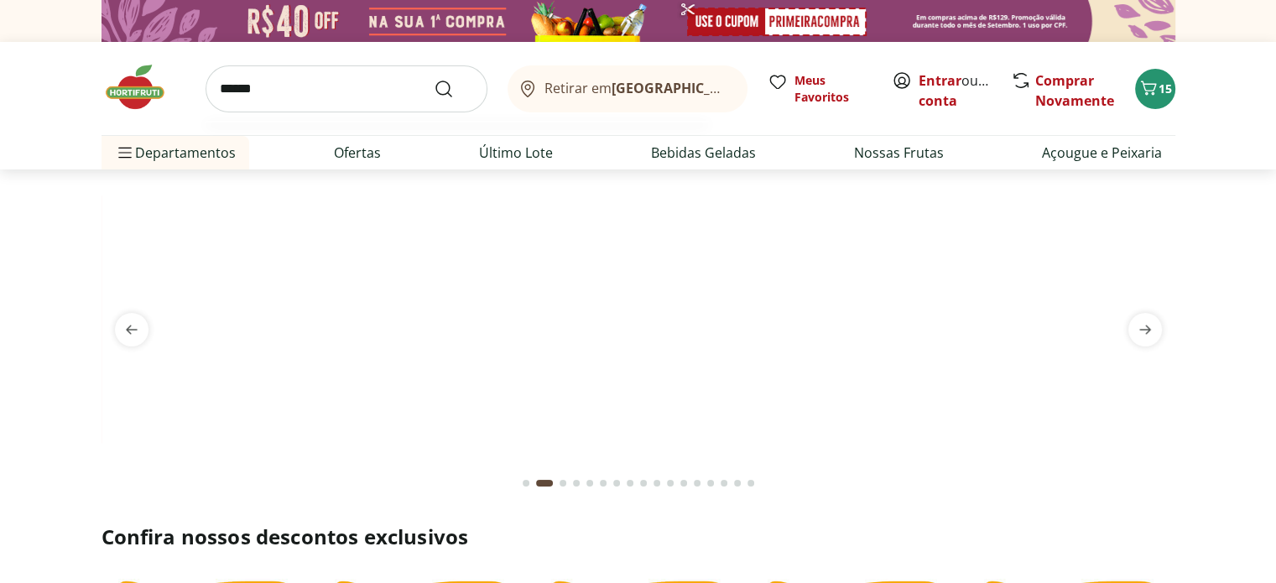
type input "******"
click at [434, 79] on button "Submit Search" at bounding box center [454, 89] width 40 height 20
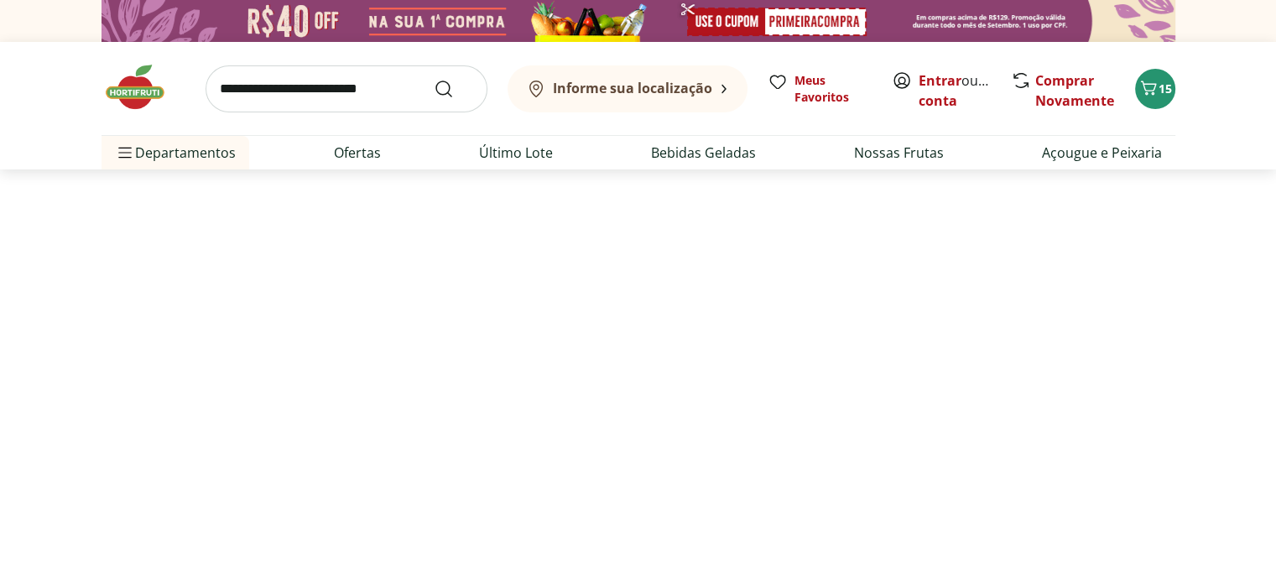
select select "**********"
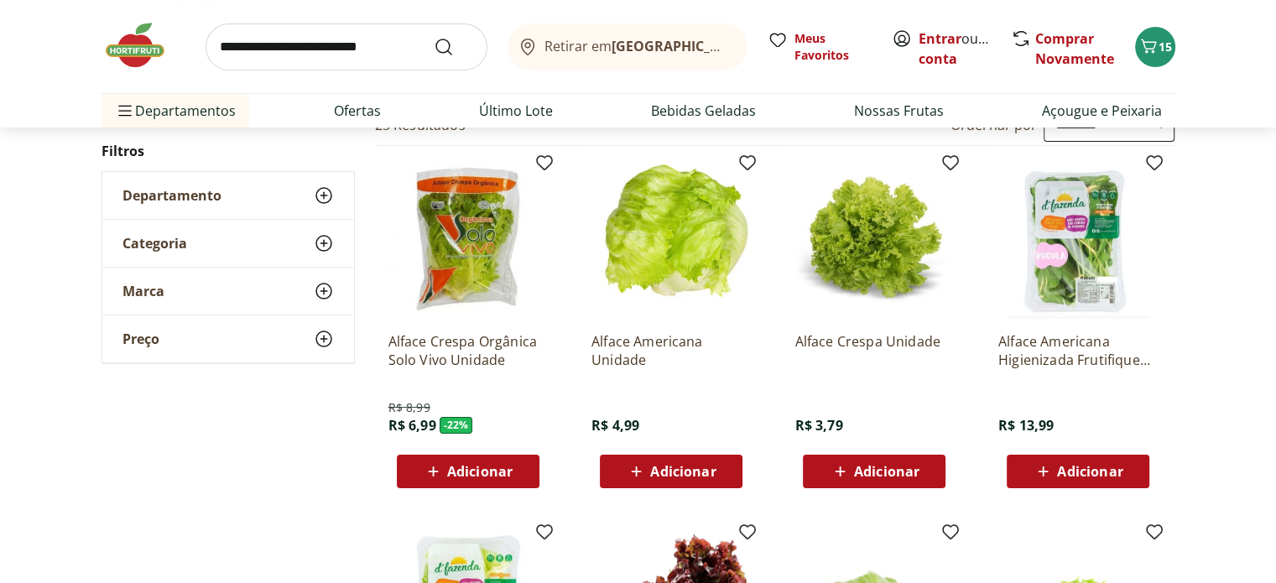
scroll to position [168, 0]
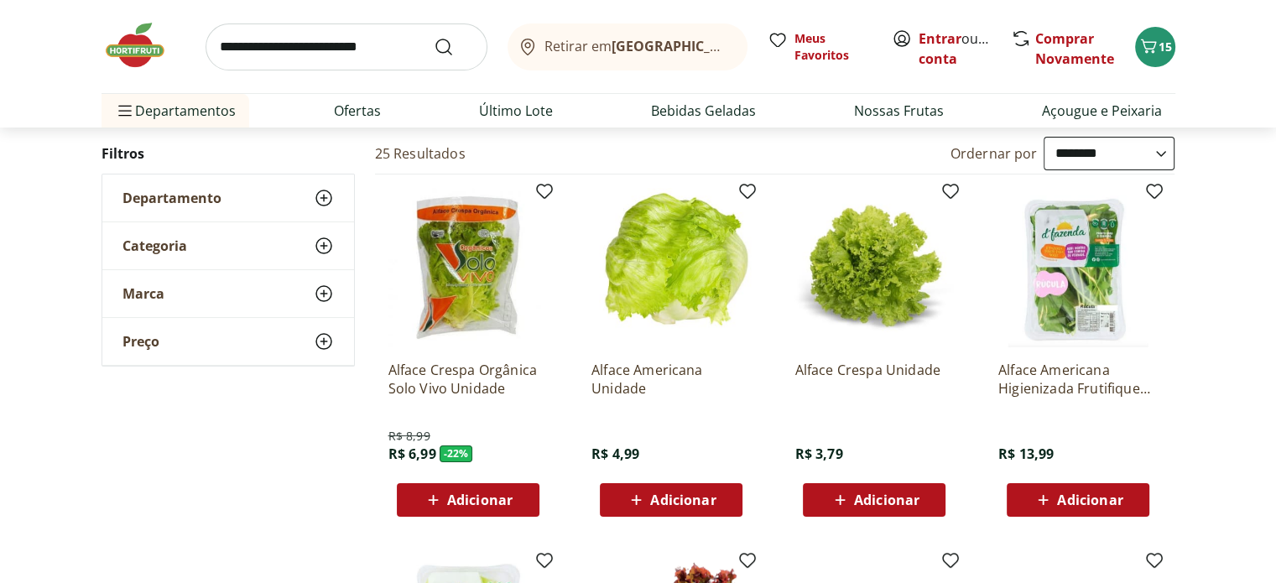
click at [686, 499] on span "Adicionar" at bounding box center [682, 499] width 65 height 13
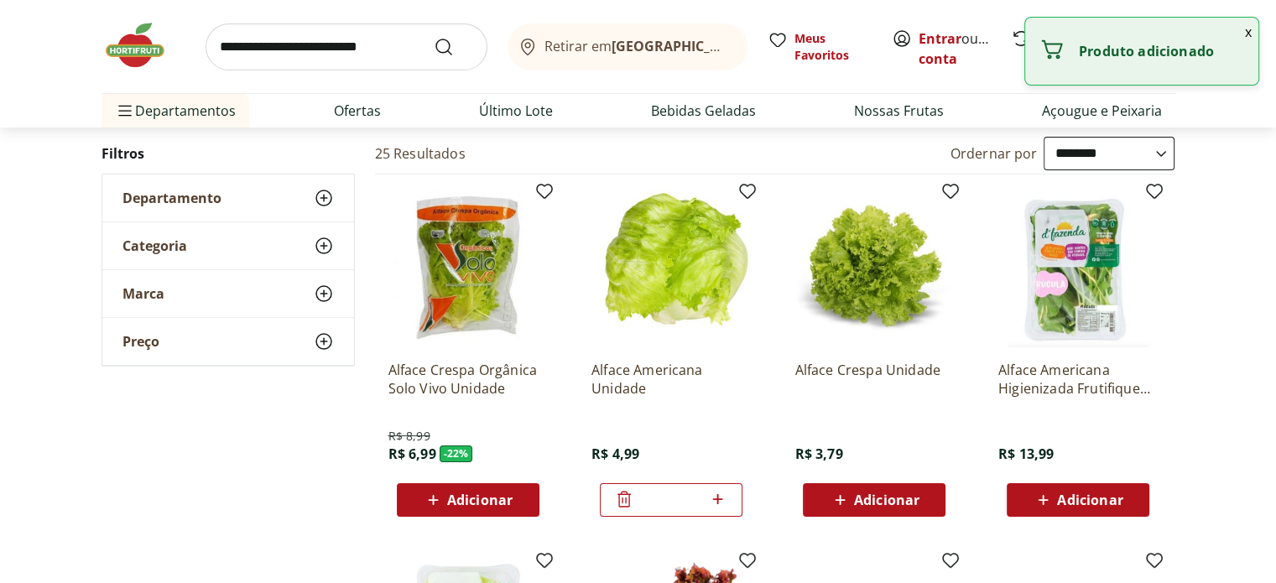
click at [843, 498] on icon at bounding box center [840, 500] width 10 height 10
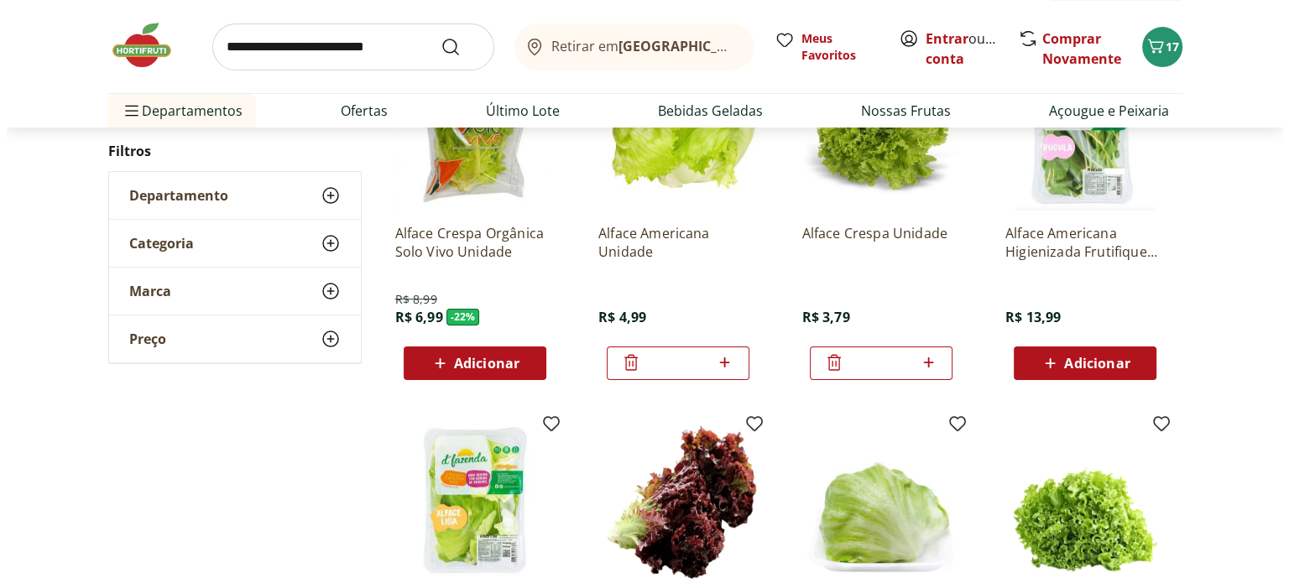
scroll to position [252, 0]
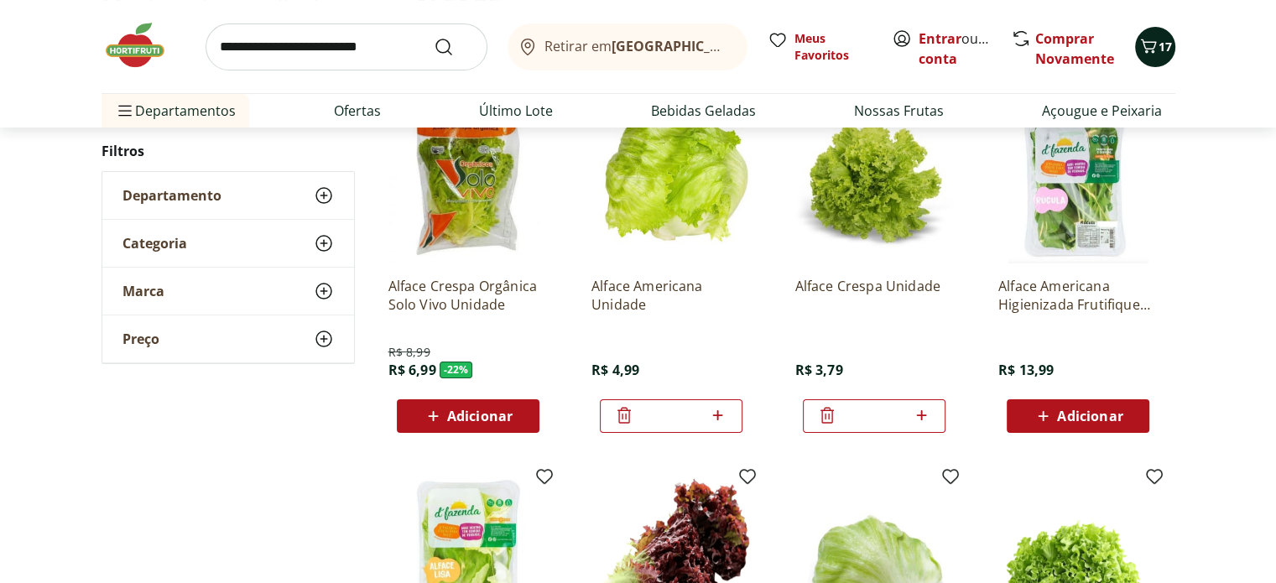
click at [1154, 43] on icon "Carrinho" at bounding box center [1149, 46] width 20 height 20
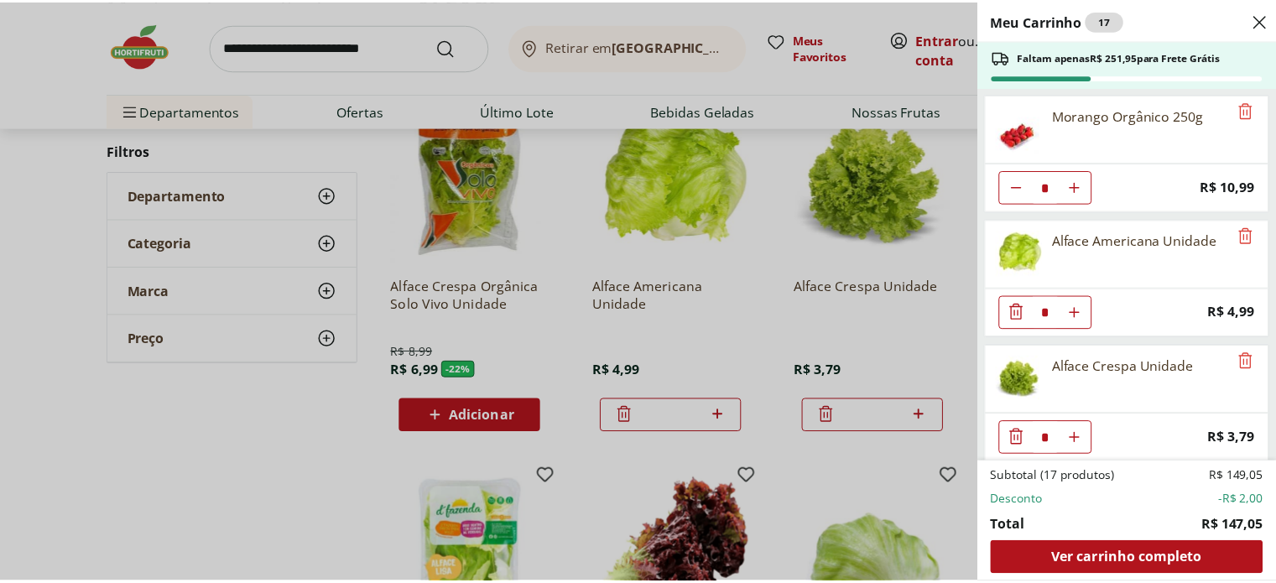
scroll to position [505, 0]
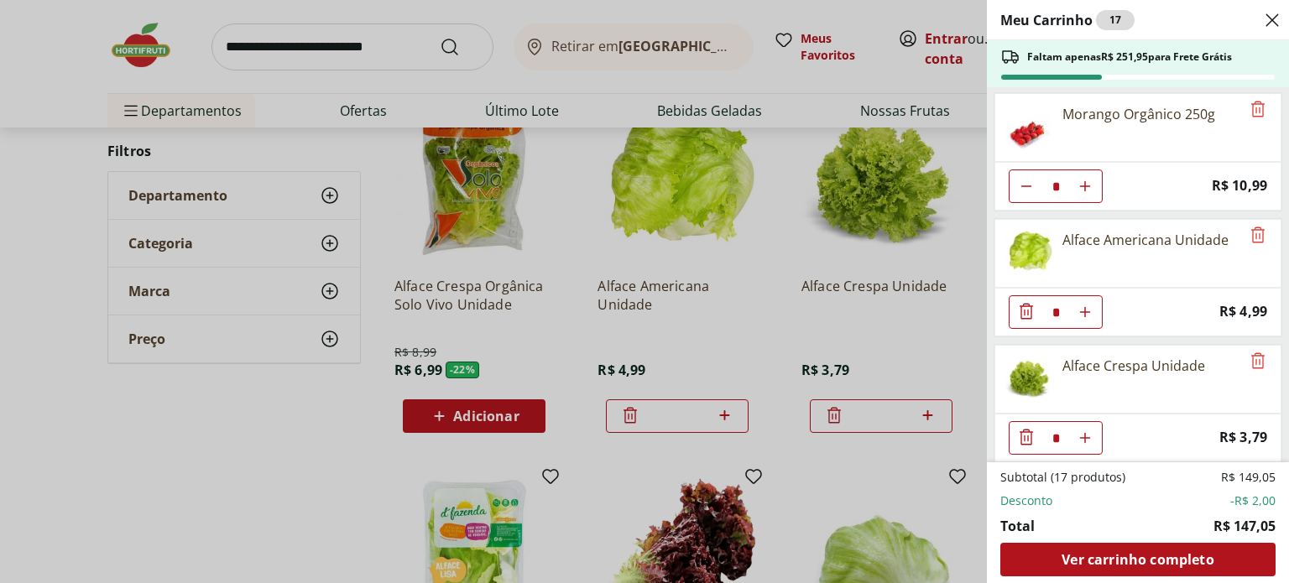
click at [272, 46] on div "Meu Carrinho 17 Faltam apenas R$ 251,95 para Frete Grátis Mamão Formosa Unidade…" at bounding box center [644, 291] width 1289 height 583
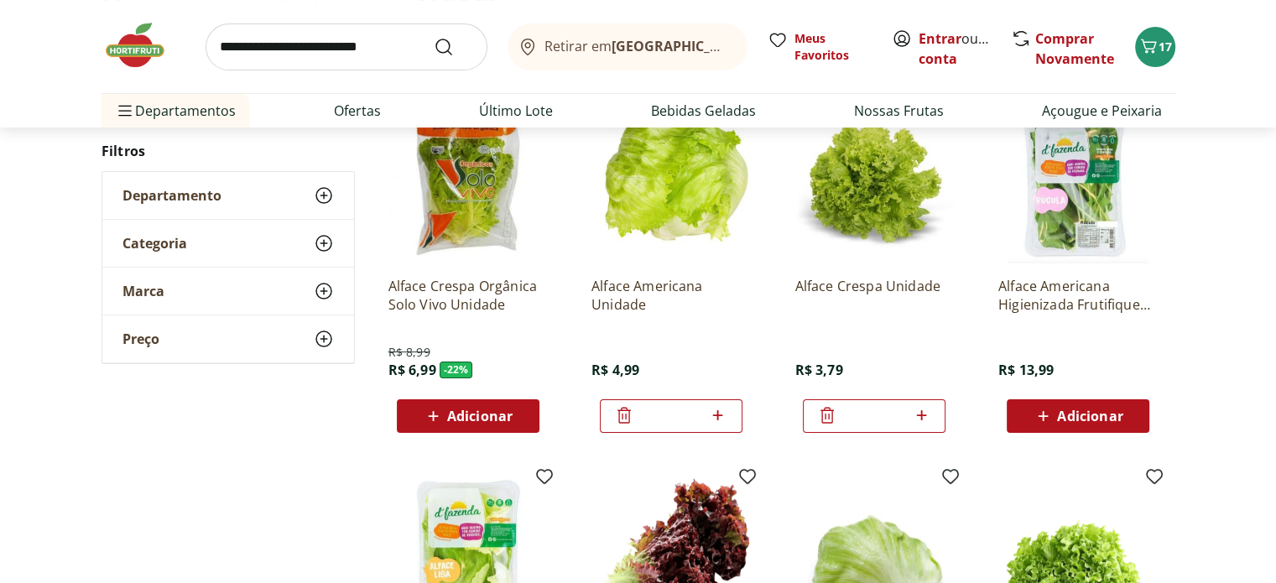
click at [272, 46] on input "search" at bounding box center [347, 46] width 282 height 47
type input "******"
click at [434, 37] on button "Submit Search" at bounding box center [454, 47] width 40 height 20
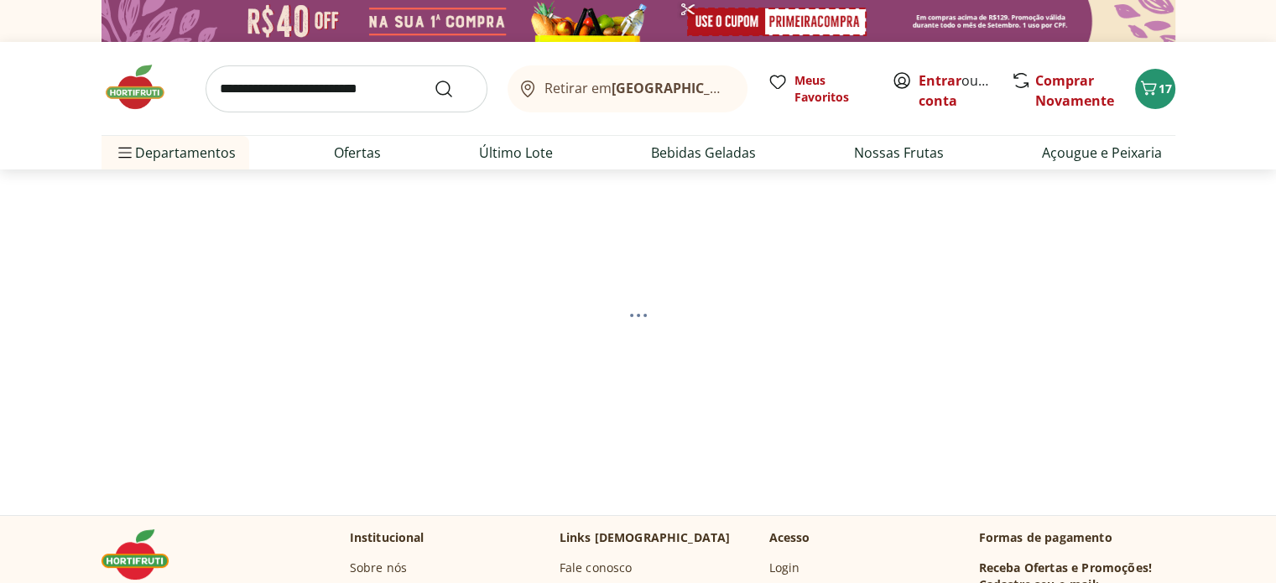
select select "**********"
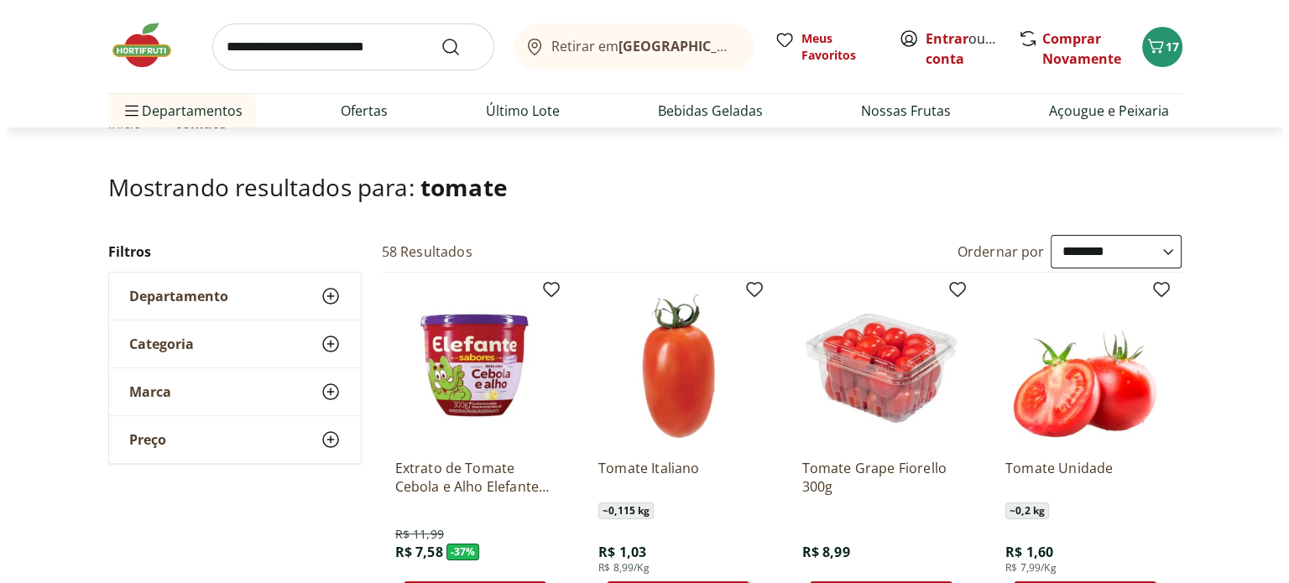
scroll to position [168, 0]
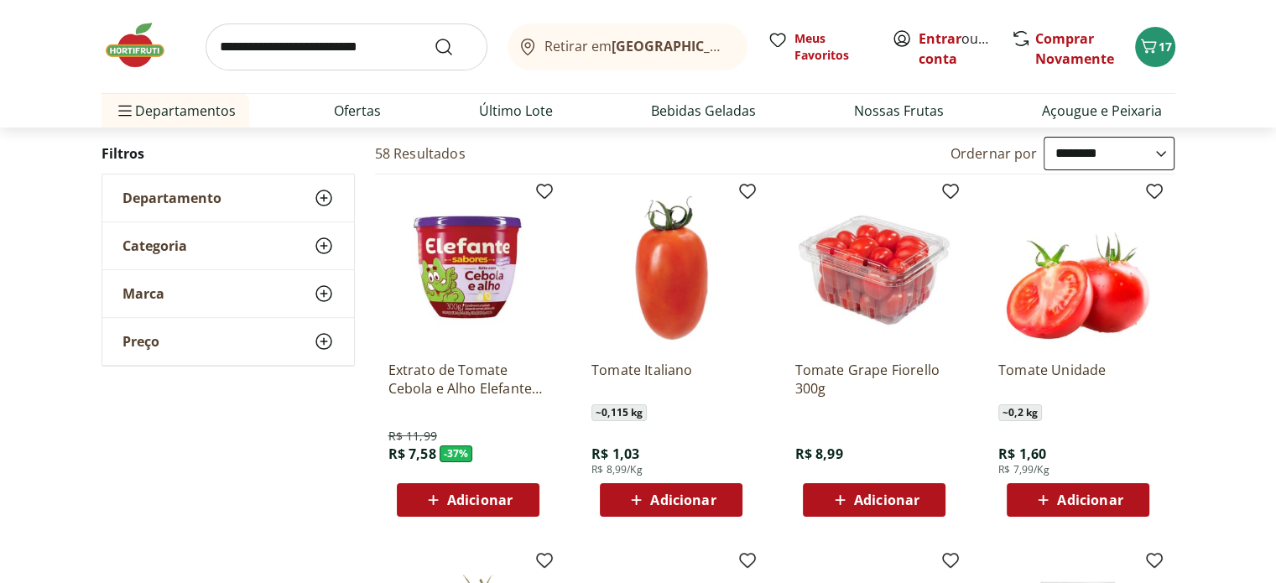
click at [676, 499] on span "Adicionar" at bounding box center [682, 499] width 65 height 13
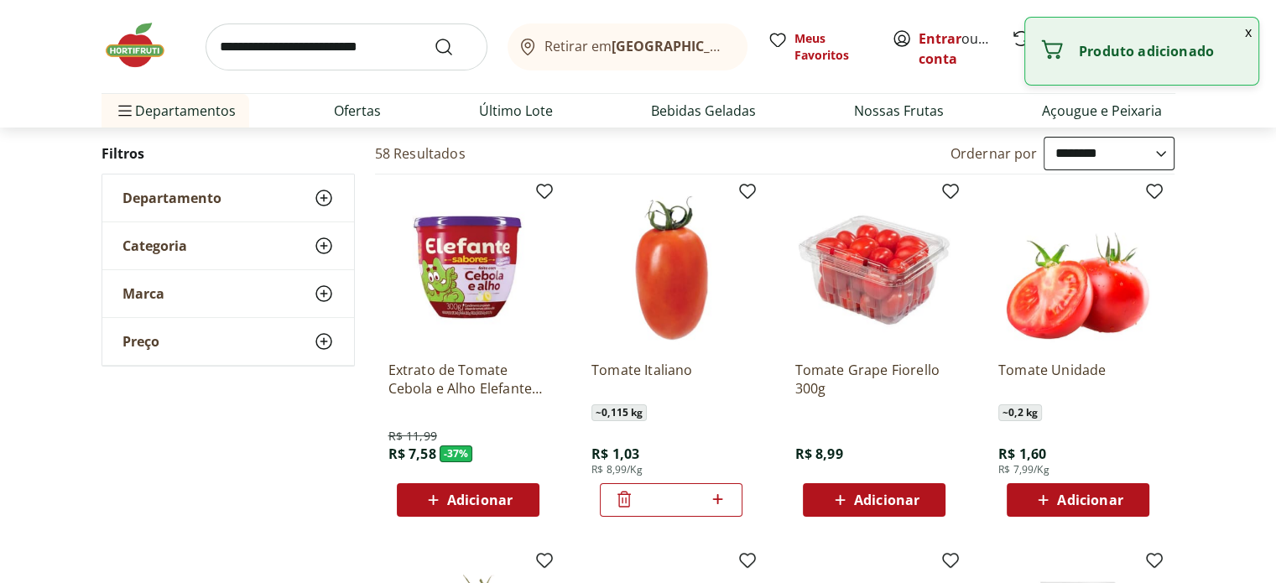
click at [715, 489] on icon at bounding box center [717, 499] width 21 height 20
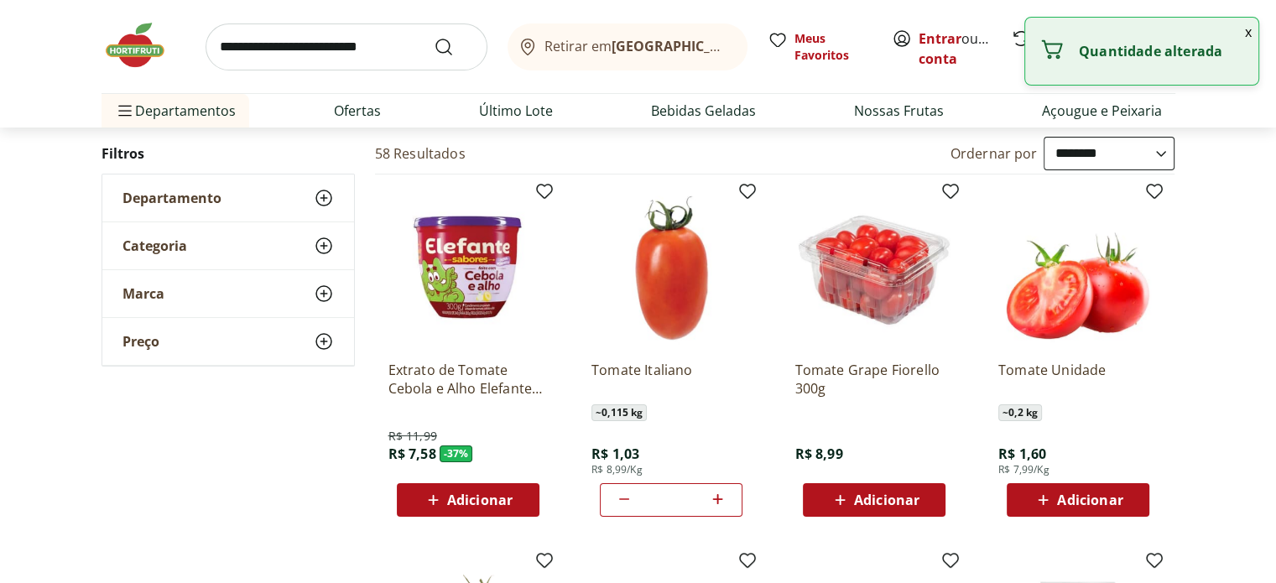
click at [715, 489] on icon at bounding box center [717, 499] width 21 height 20
click at [624, 491] on icon at bounding box center [624, 499] width 20 height 20
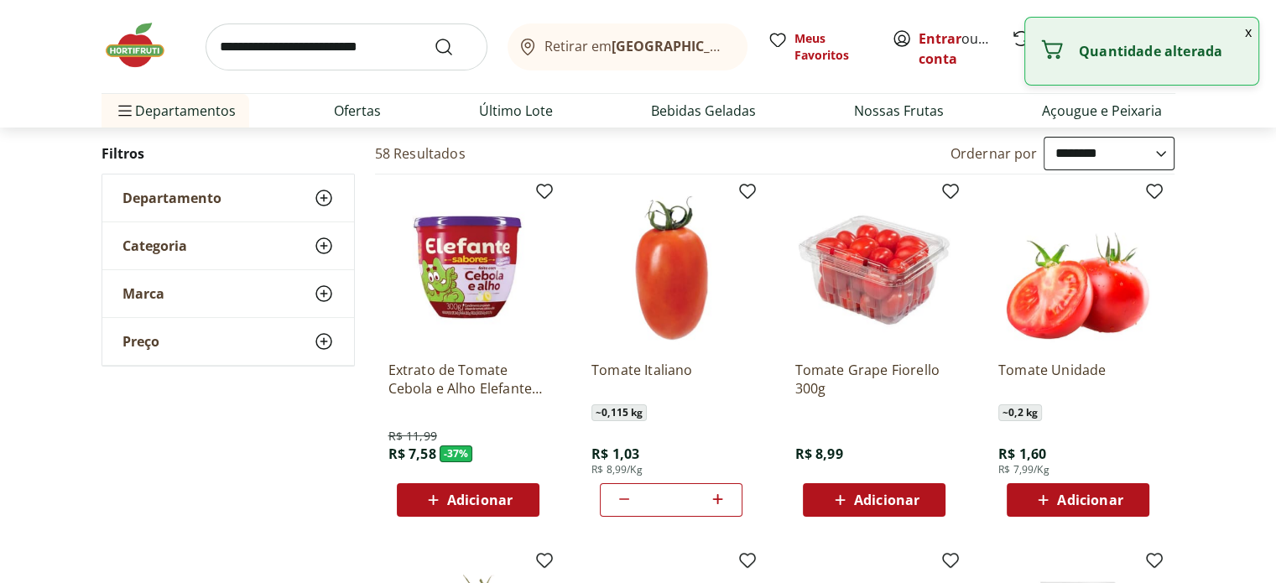
click at [624, 491] on icon at bounding box center [624, 499] width 20 height 20
click at [1245, 24] on button "x" at bounding box center [1249, 32] width 20 height 29
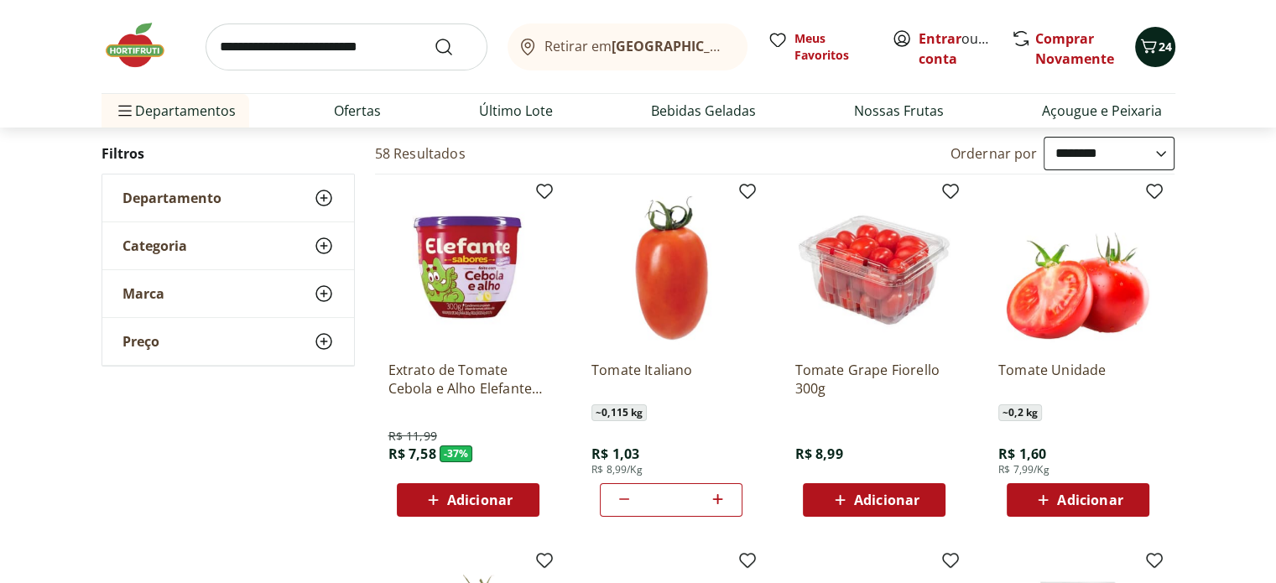
click at [1161, 43] on span "24" at bounding box center [1165, 47] width 13 height 16
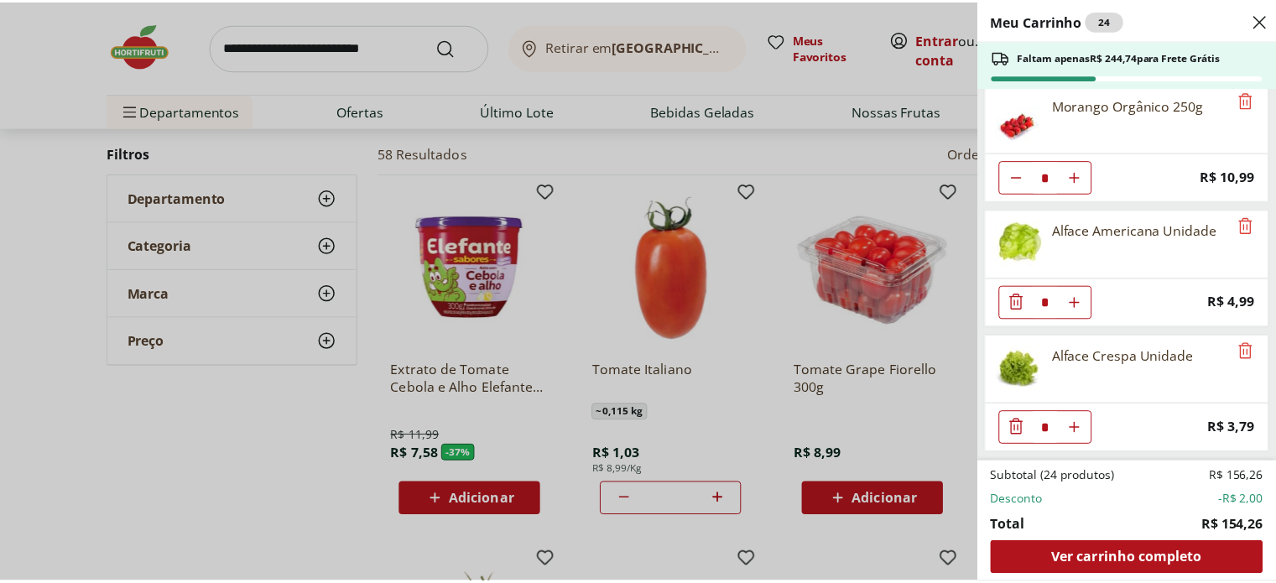
scroll to position [630, 0]
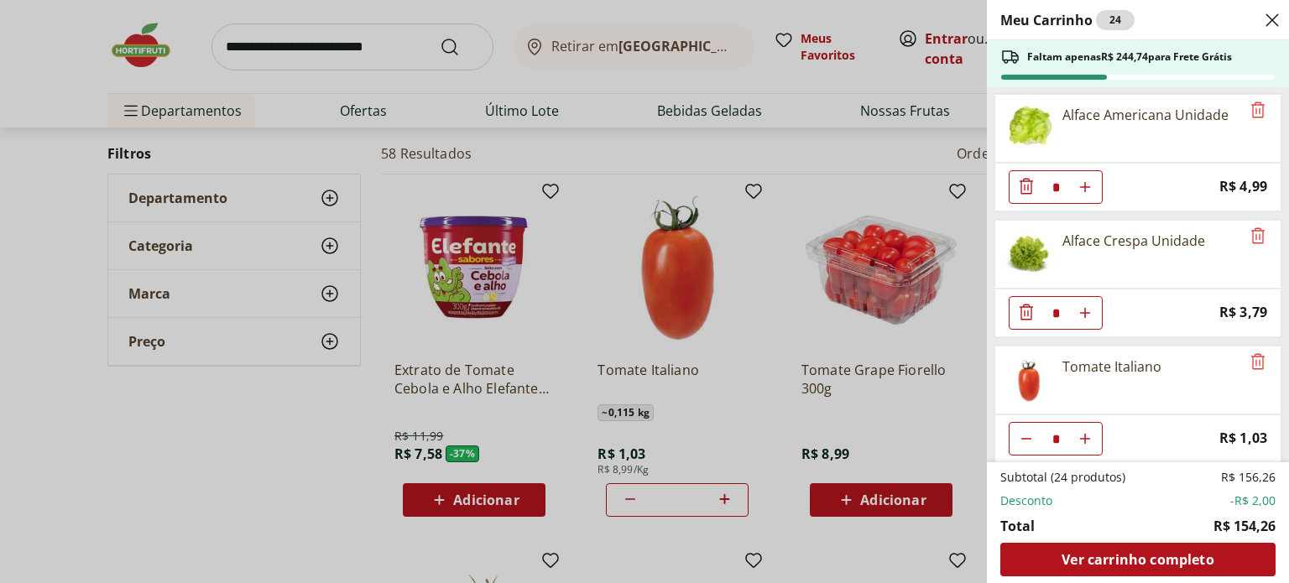
drag, startPoint x: 201, startPoint y: 427, endPoint x: 222, endPoint y: 442, distance: 25.2
click at [201, 427] on div "Meu Carrinho 24 Faltam apenas R$ 244,74 para Frete Grátis Mamão Formosa Unidade…" at bounding box center [644, 291] width 1289 height 583
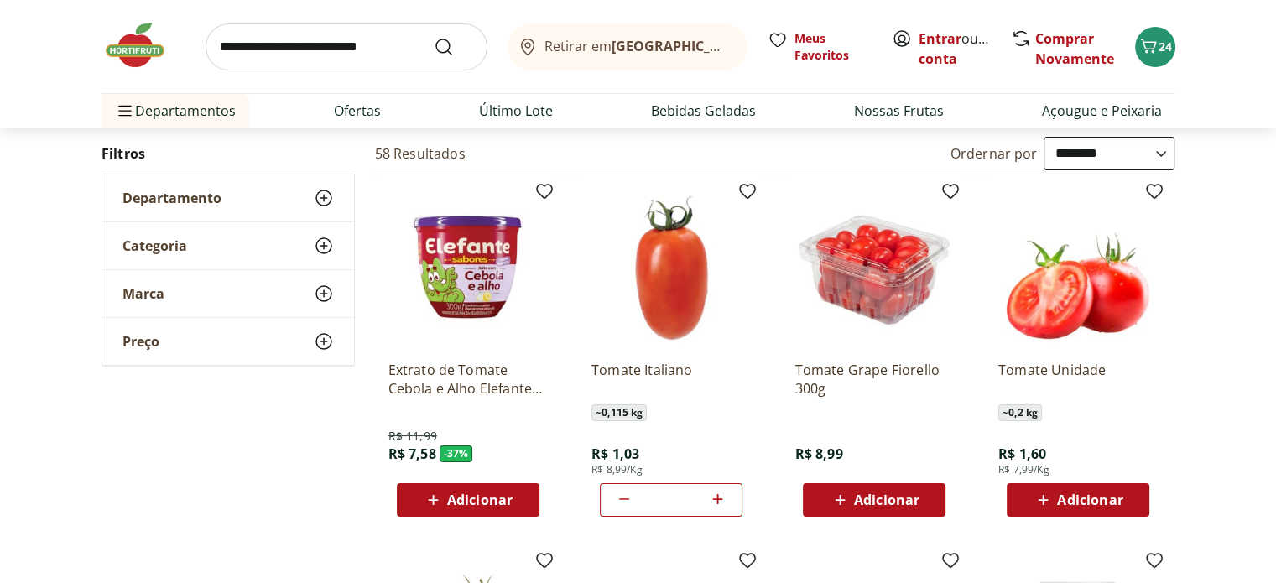
click at [725, 490] on icon at bounding box center [717, 499] width 21 height 20
type input "*"
click at [310, 29] on input "search" at bounding box center [347, 46] width 282 height 47
type input "******"
click at [434, 37] on button "Submit Search" at bounding box center [454, 47] width 40 height 20
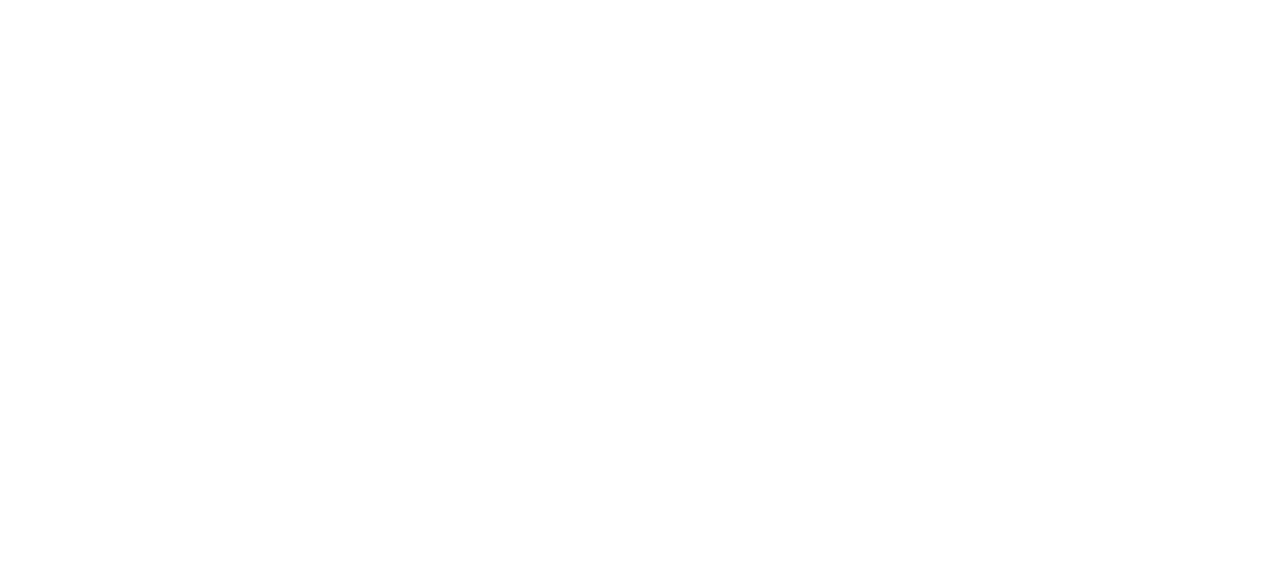
select select "**********"
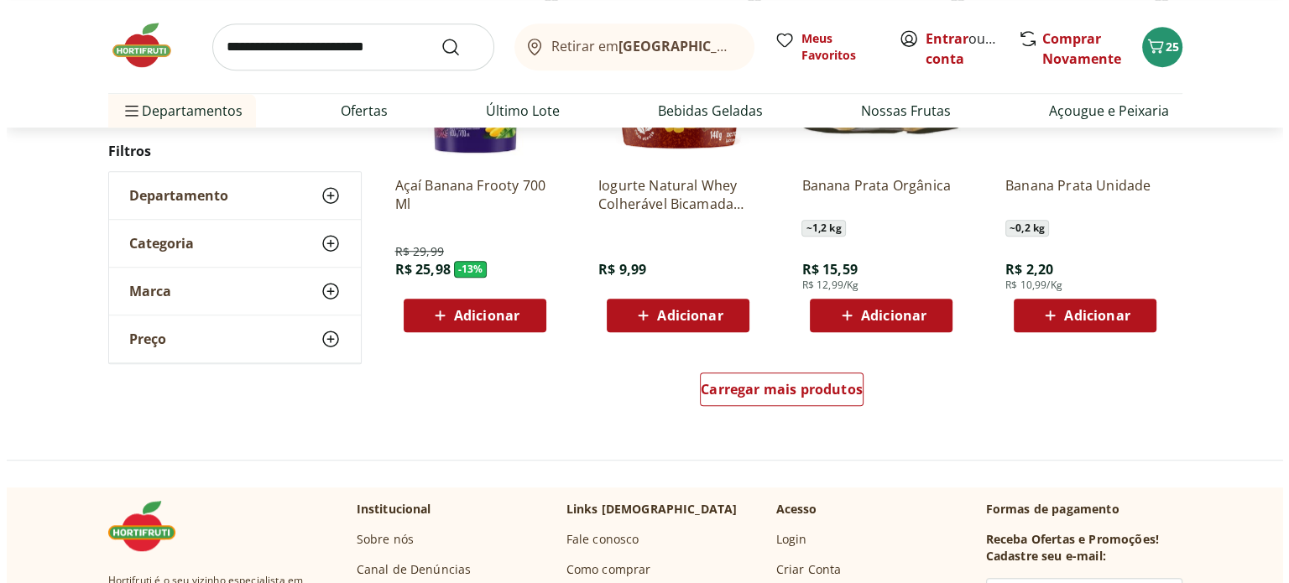
scroll to position [1007, 0]
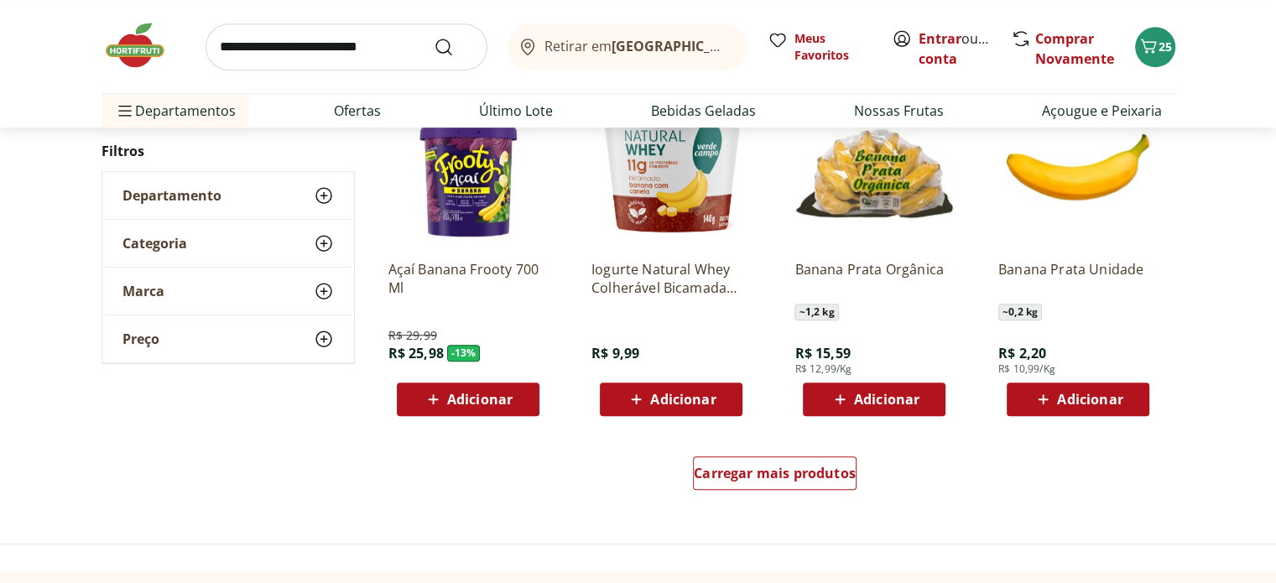
click at [885, 407] on span "Adicionar" at bounding box center [875, 399] width 90 height 20
click at [1140, 36] on icon "Carrinho" at bounding box center [1149, 46] width 20 height 20
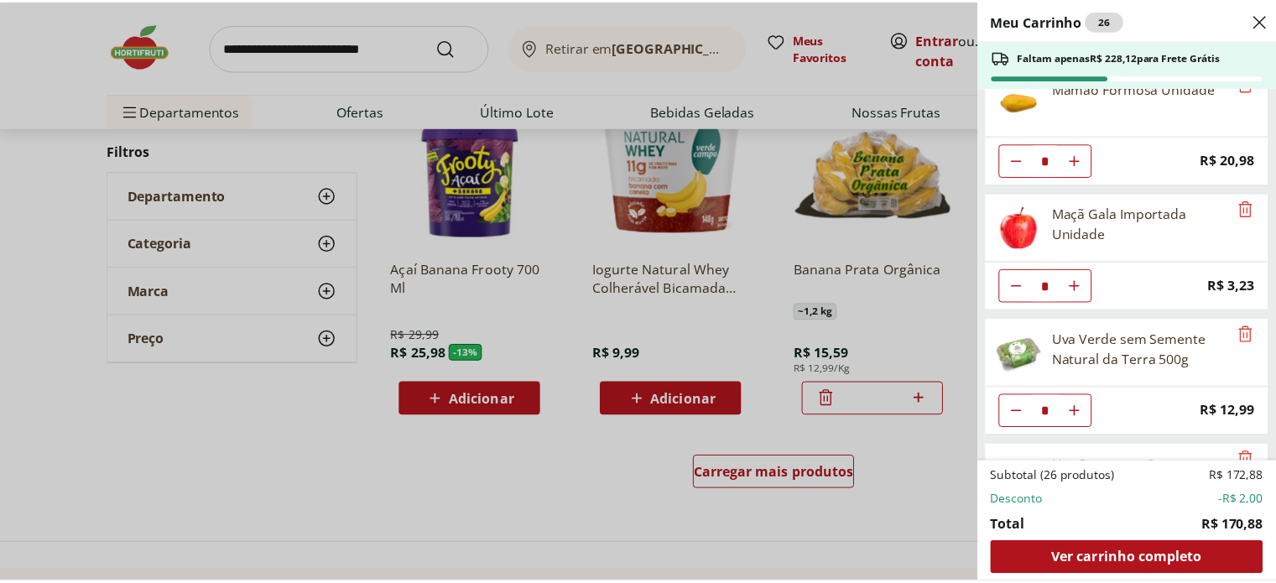
scroll to position [0, 0]
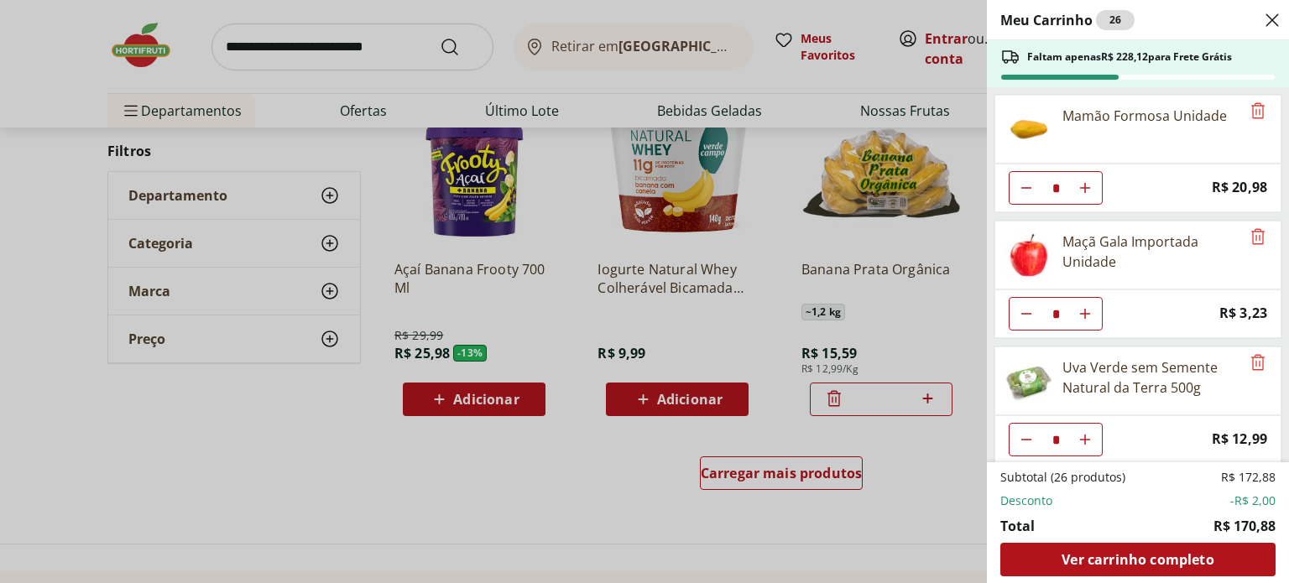
click at [212, 43] on div "Meu Carrinho 26 Faltam apenas R$ 228,12 para Frete Grátis Mamão Formosa Unidade…" at bounding box center [644, 291] width 1289 height 583
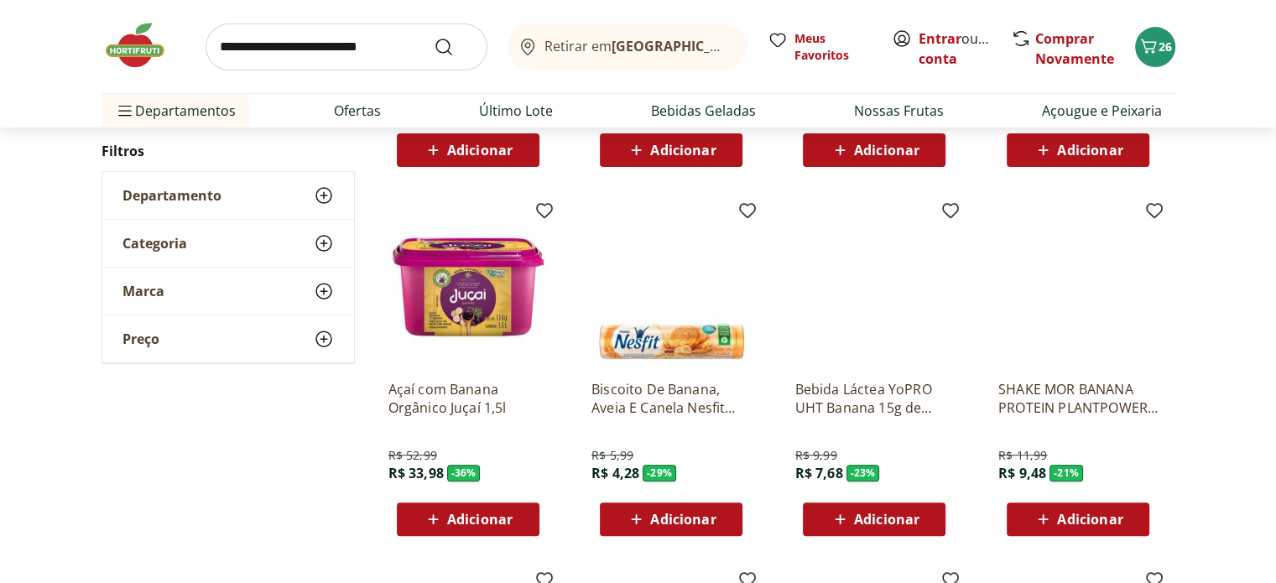
scroll to position [420, 0]
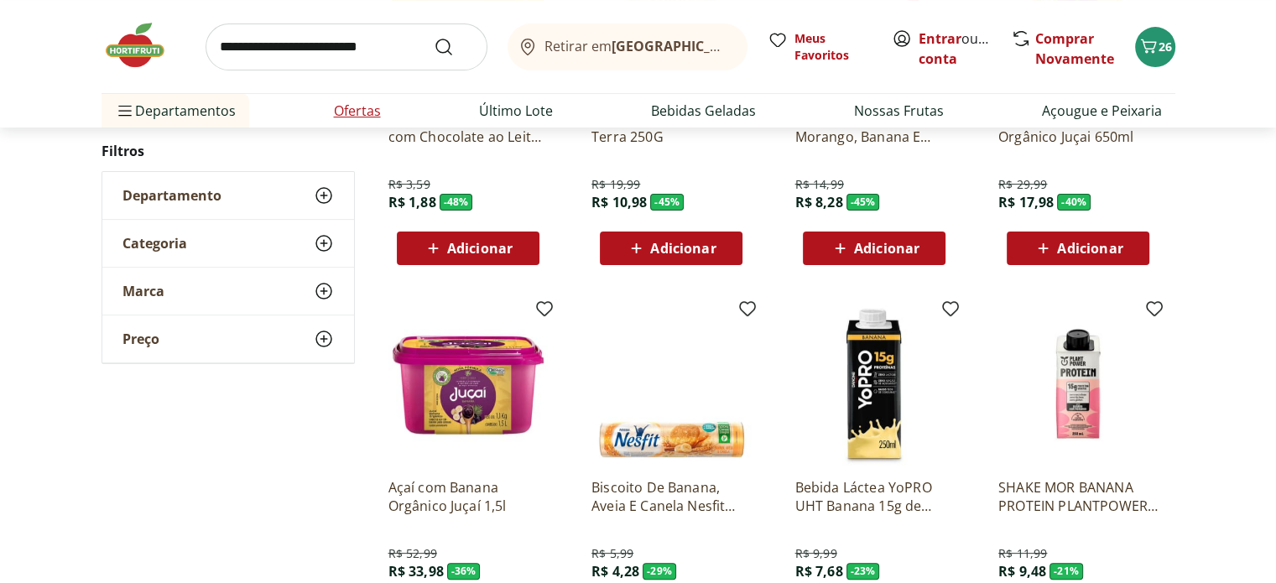
click at [356, 107] on link "Ofertas" at bounding box center [357, 111] width 47 height 20
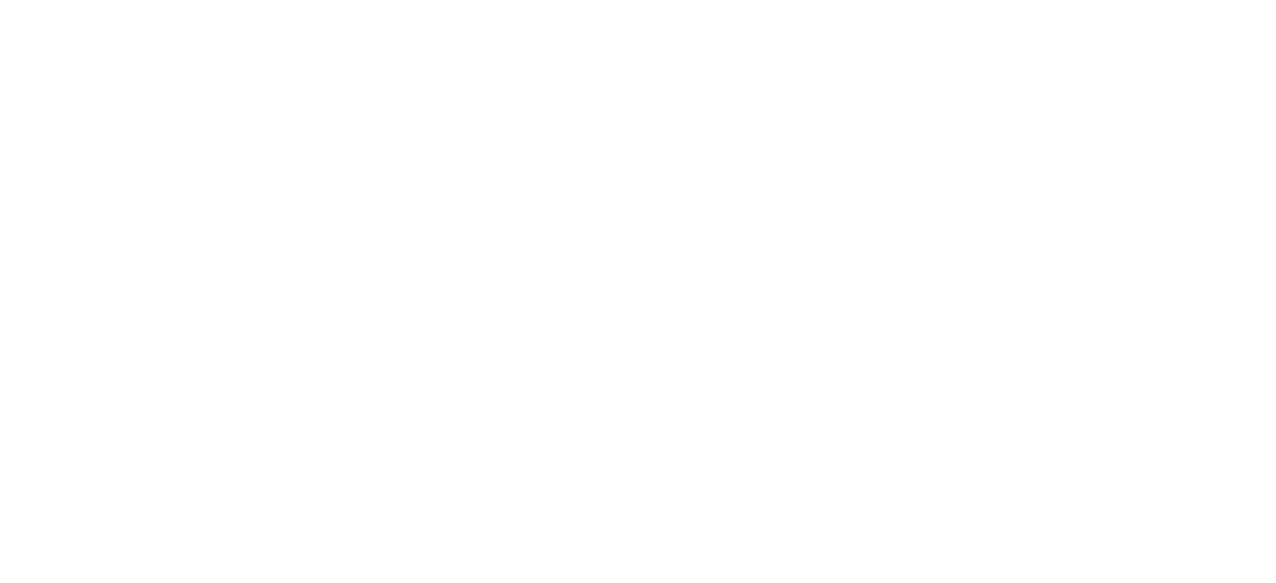
select select "**********"
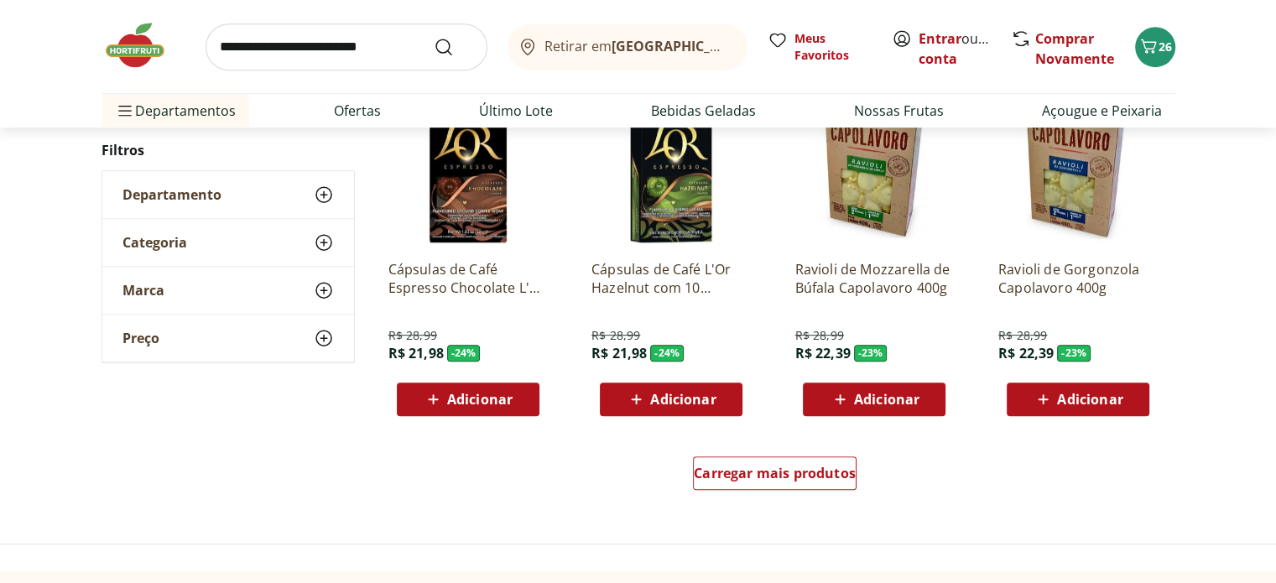
scroll to position [923, 0]
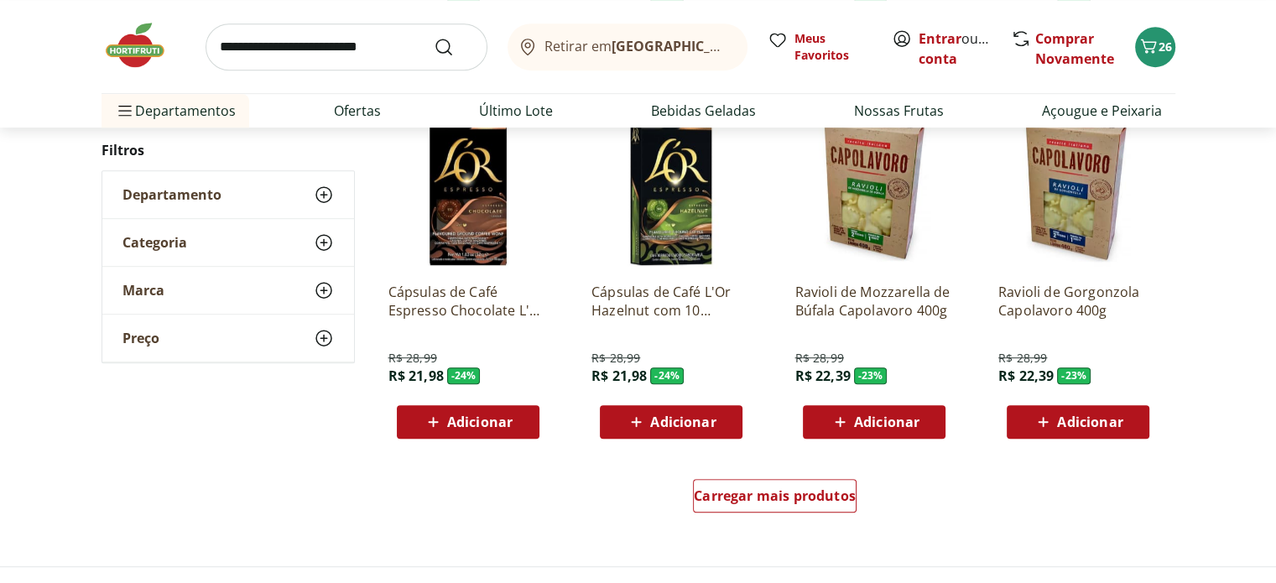
click at [790, 476] on div "Carregar mais produtos" at bounding box center [775, 499] width 814 height 81
click at [787, 480] on div "Carregar mais produtos" at bounding box center [775, 496] width 164 height 34
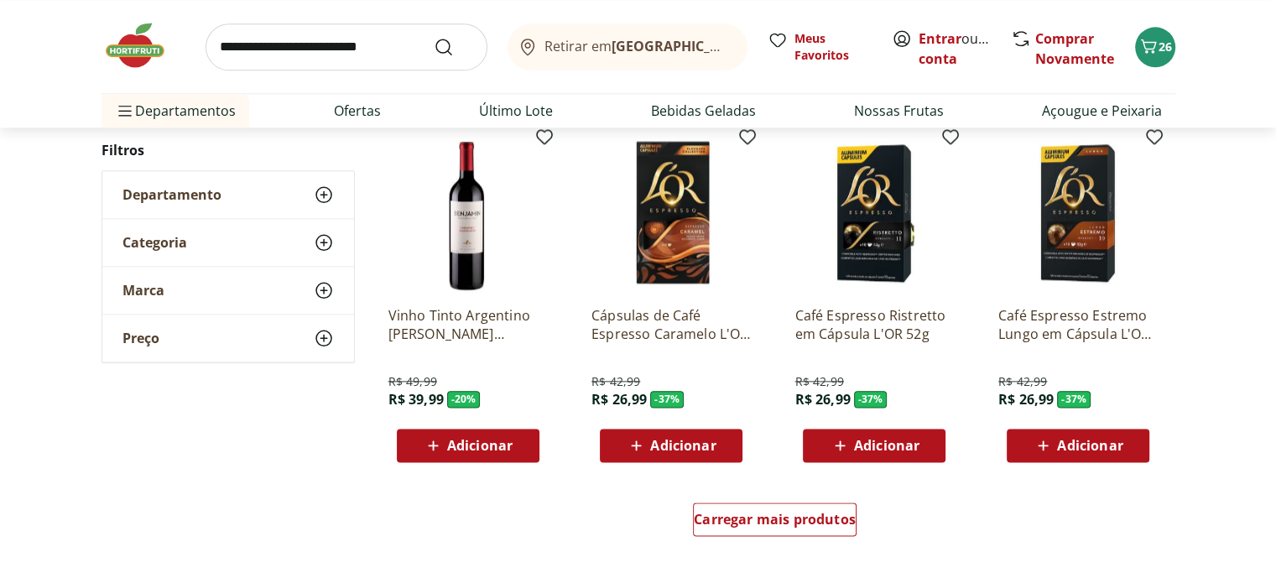
scroll to position [2014, 0]
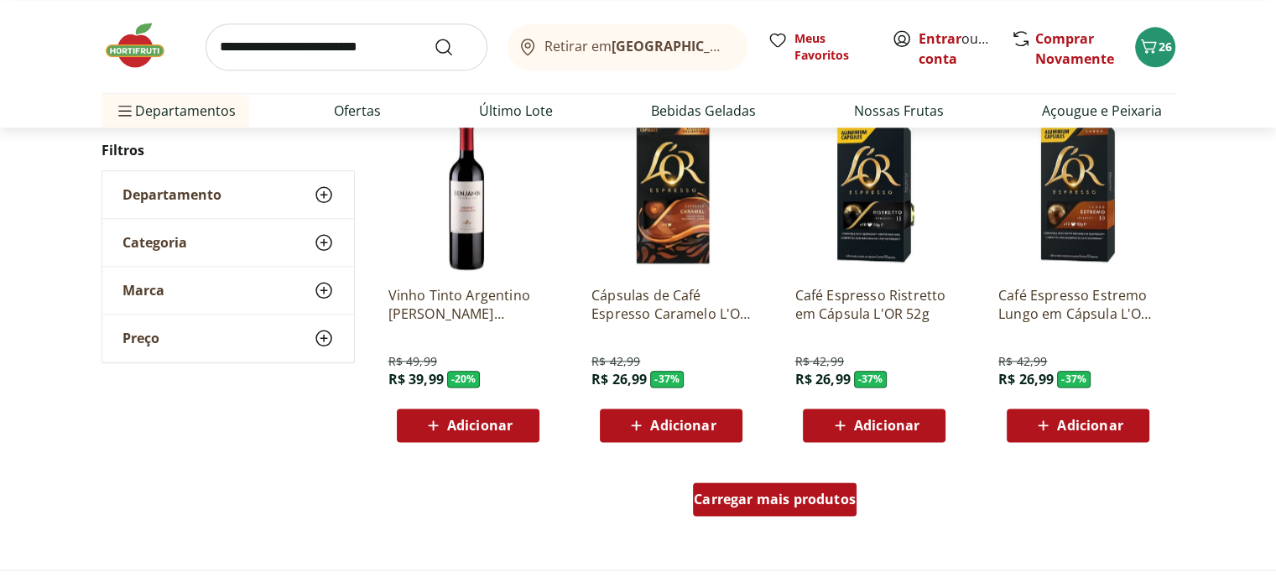
click at [796, 493] on span "Carregar mais produtos" at bounding box center [775, 499] width 162 height 13
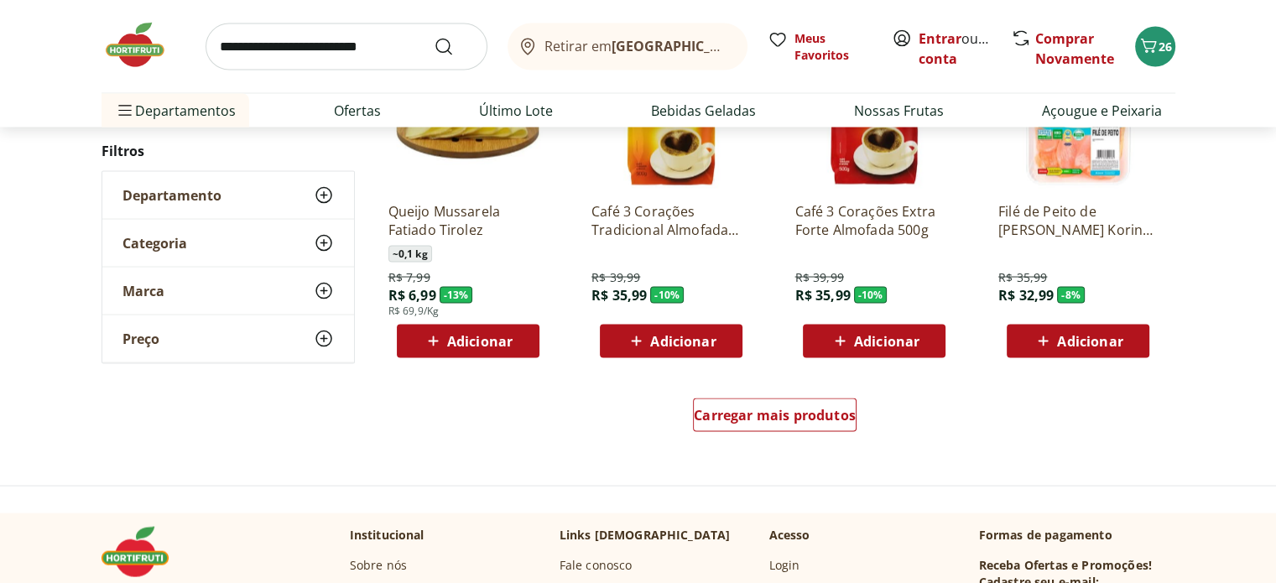
scroll to position [3357, 0]
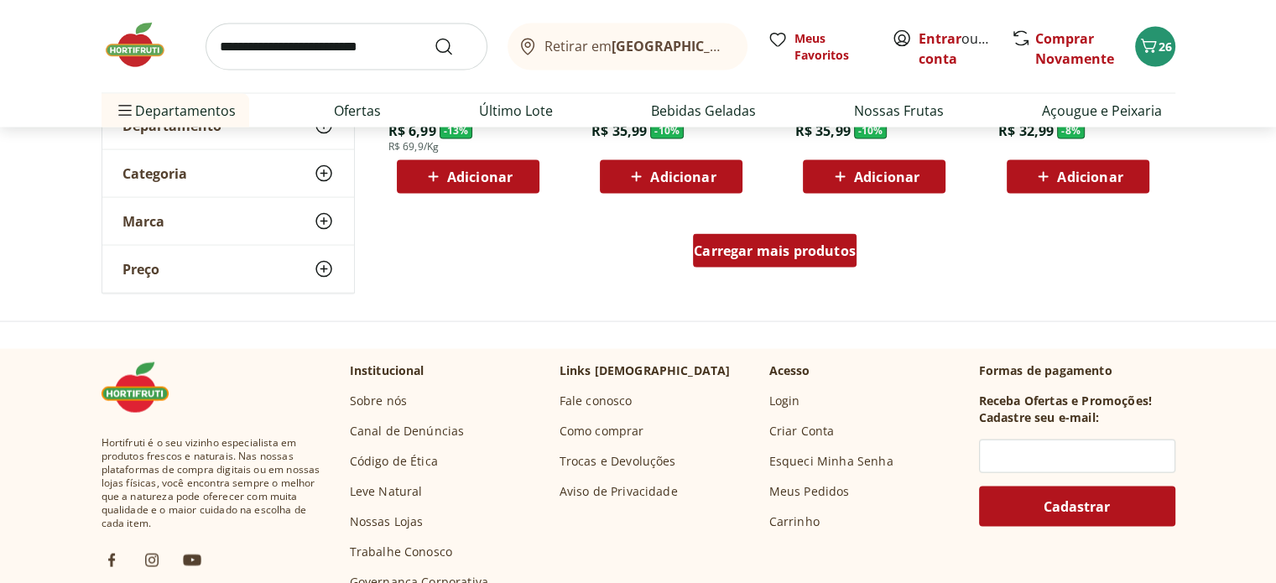
click at [855, 259] on div "Carregar mais produtos" at bounding box center [775, 251] width 164 height 34
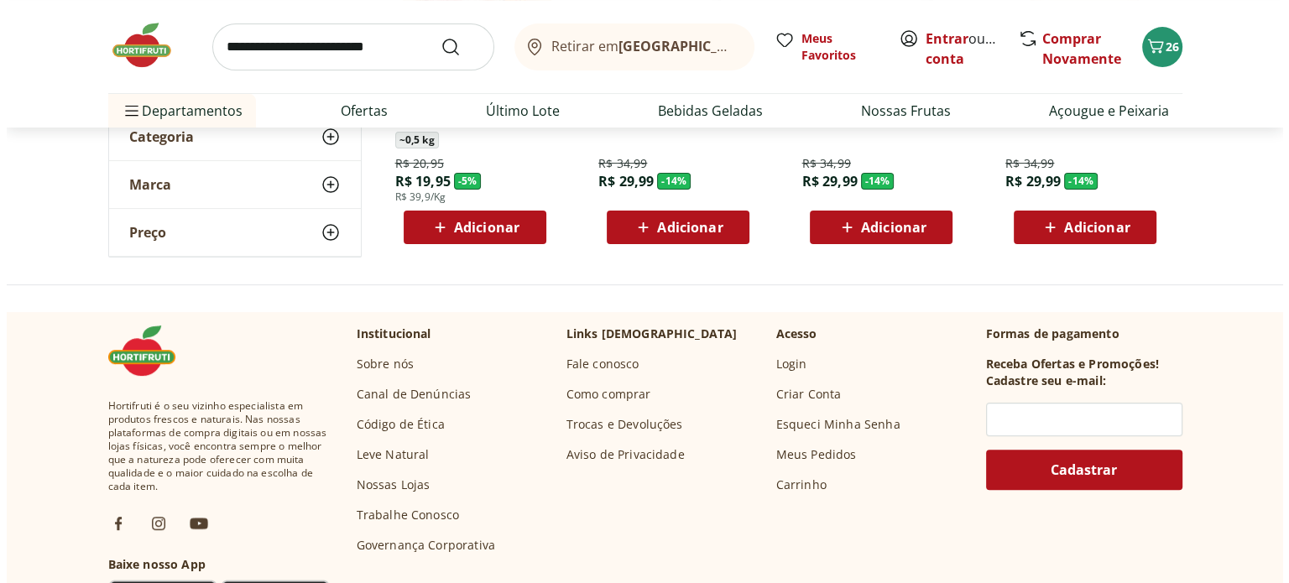
scroll to position [665, 0]
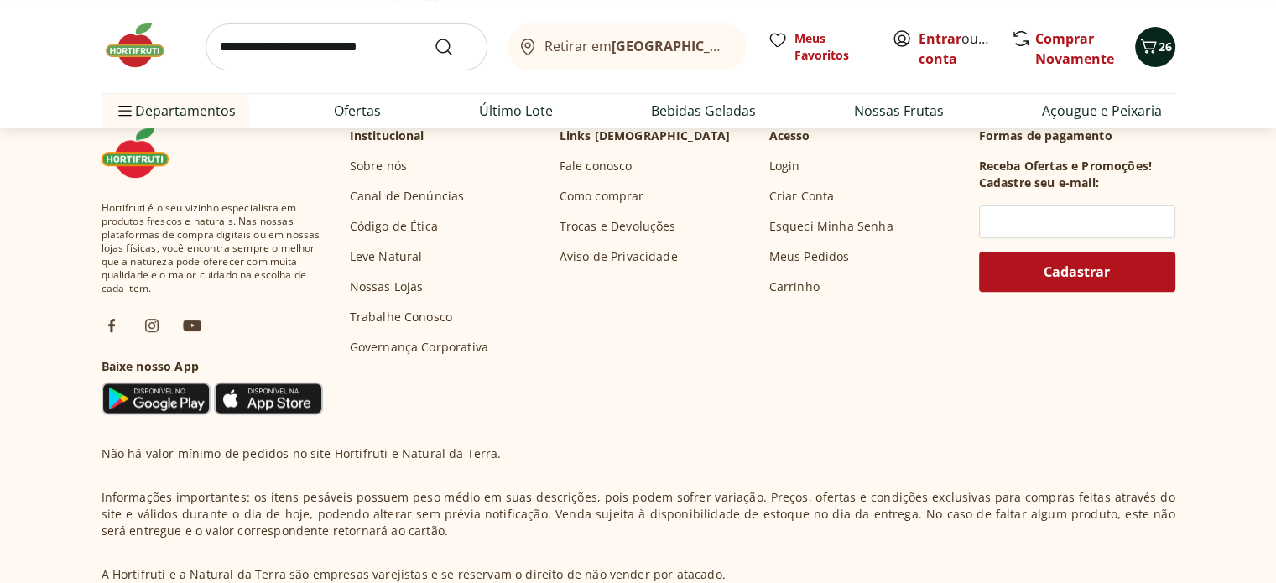
click at [1169, 43] on span "26" at bounding box center [1165, 47] width 13 height 16
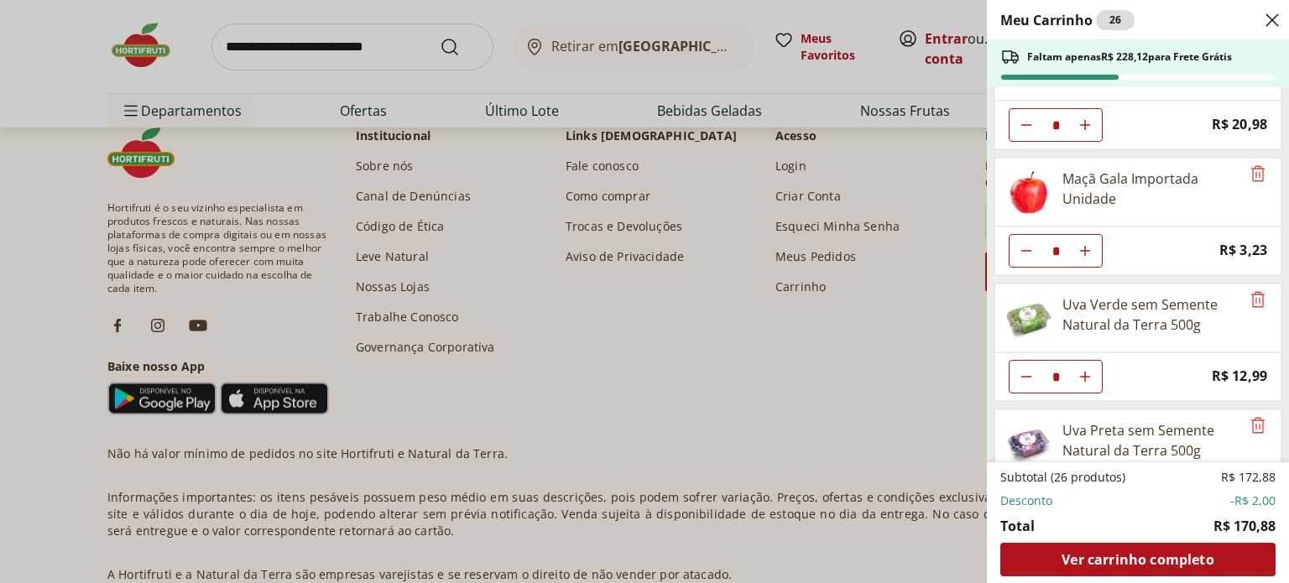
scroll to position [168, 0]
